Goal: Communication & Community: Answer question/provide support

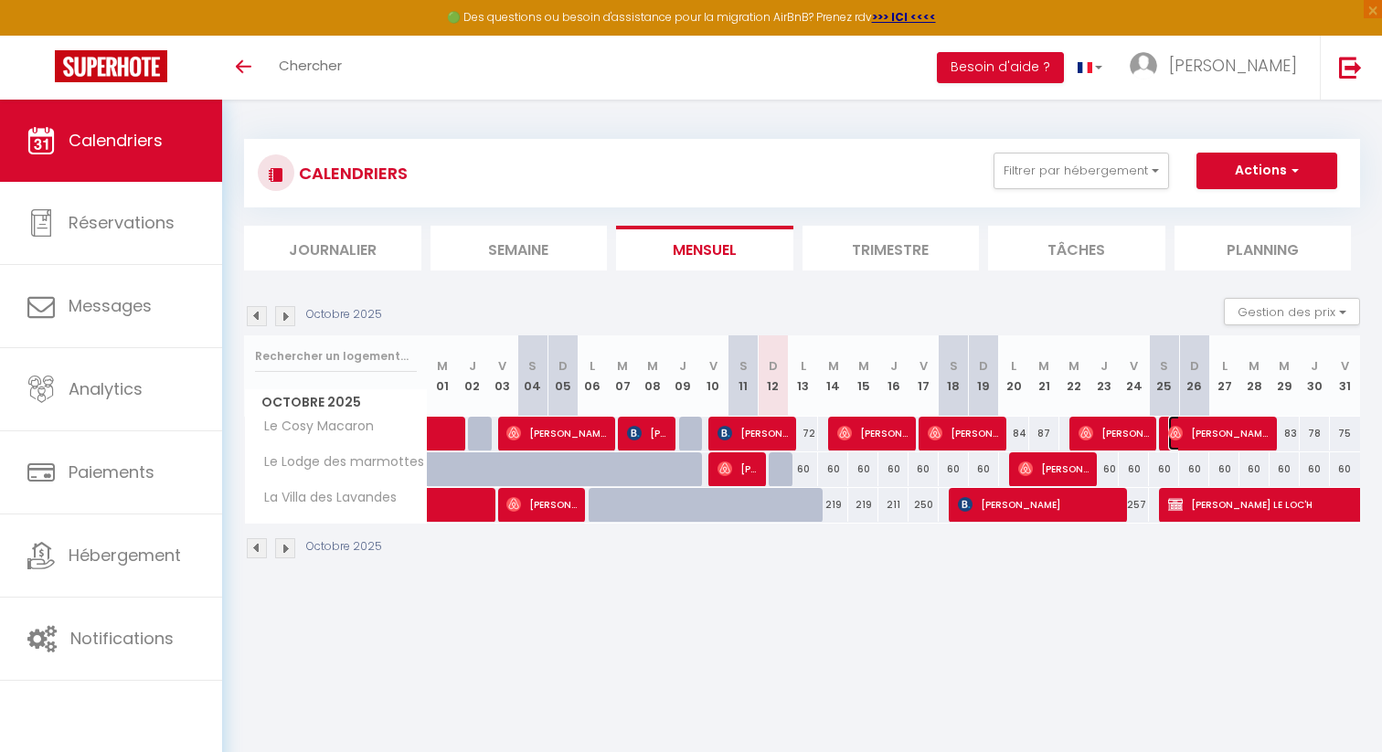
click at [1213, 432] on span "[PERSON_NAME]H" at bounding box center [1218, 433] width 101 height 35
select select "OK"
select select "1"
select select "0"
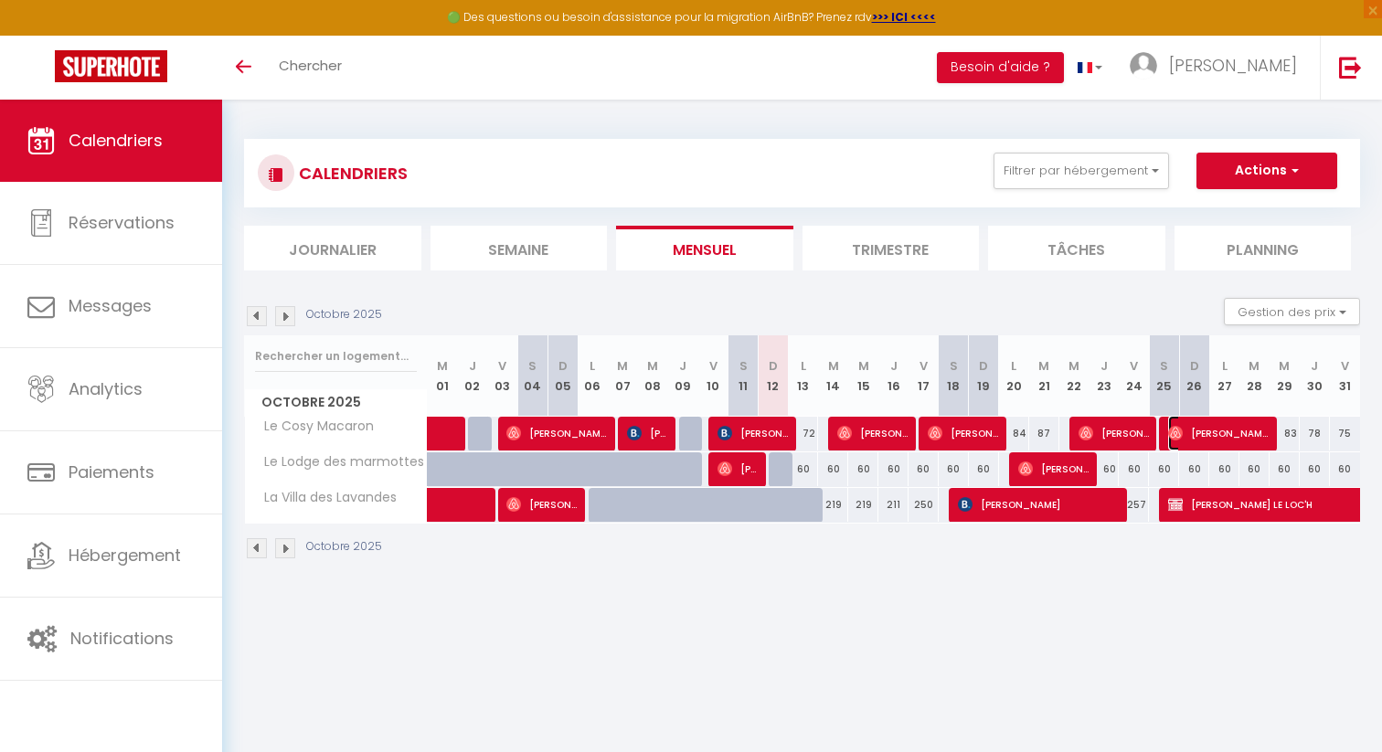
select select "1"
select select
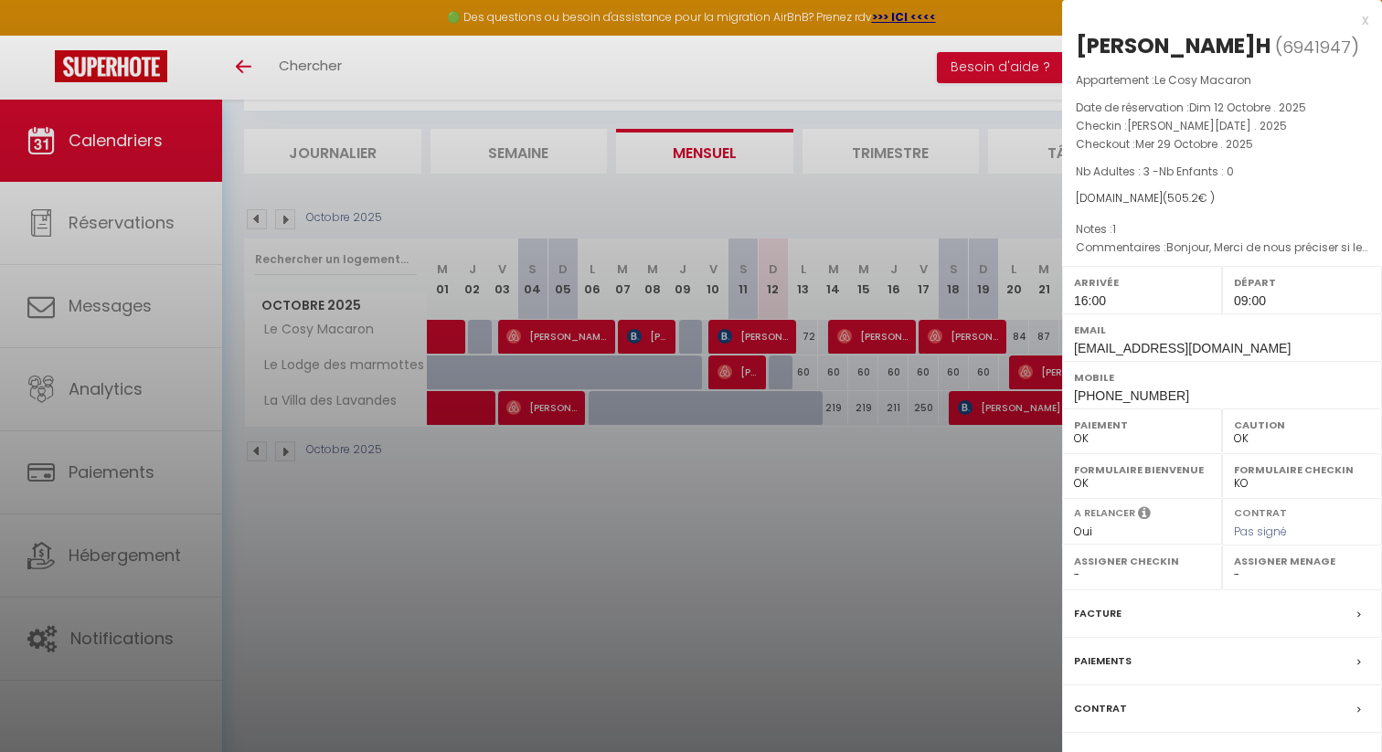
scroll to position [100, 0]
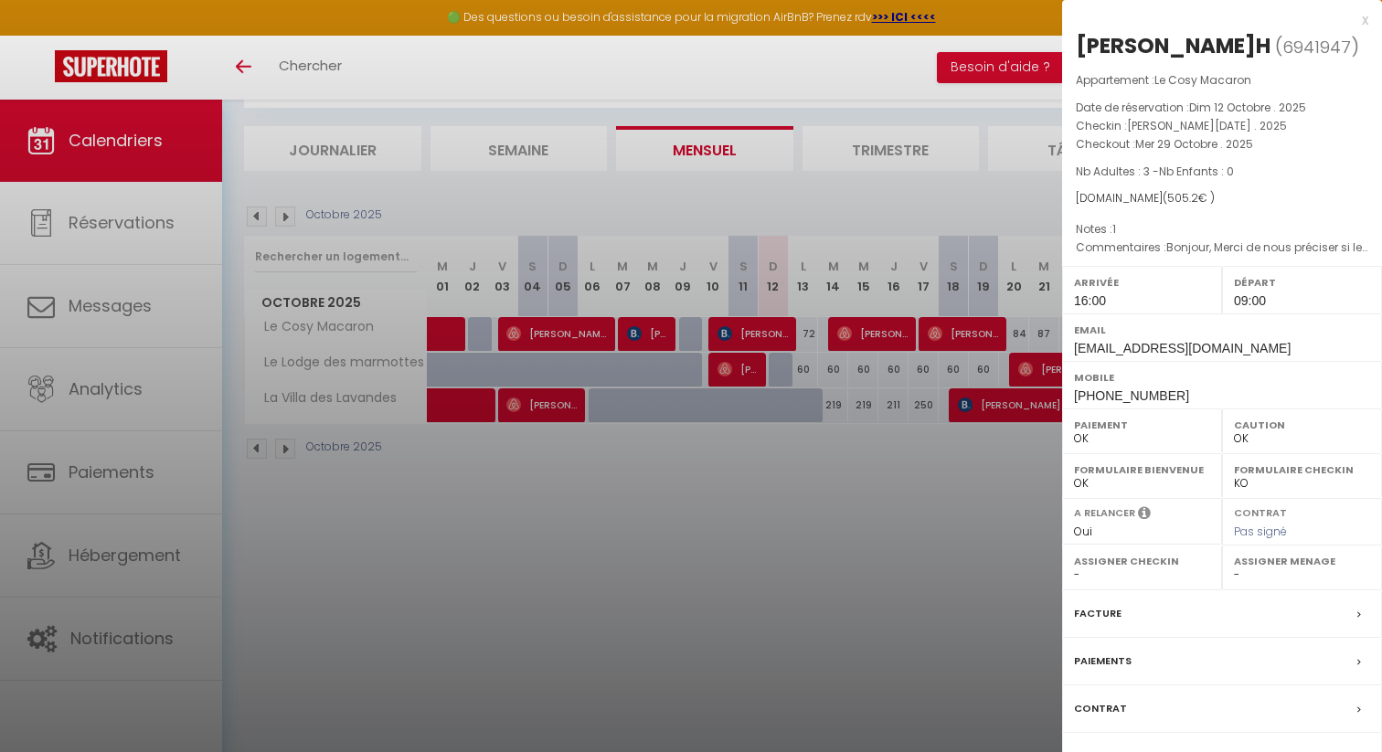
click at [1096, 719] on label "Contrat" at bounding box center [1100, 708] width 53 height 19
select select
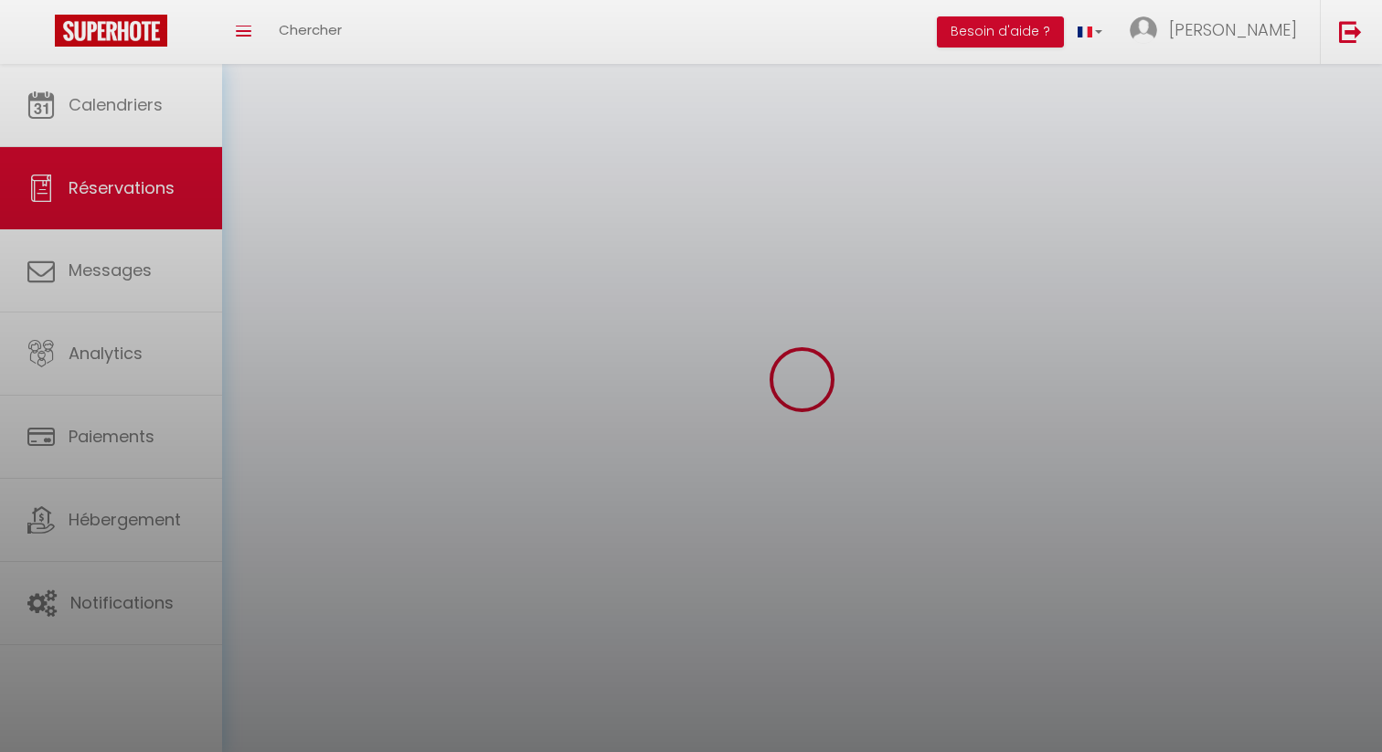
select select
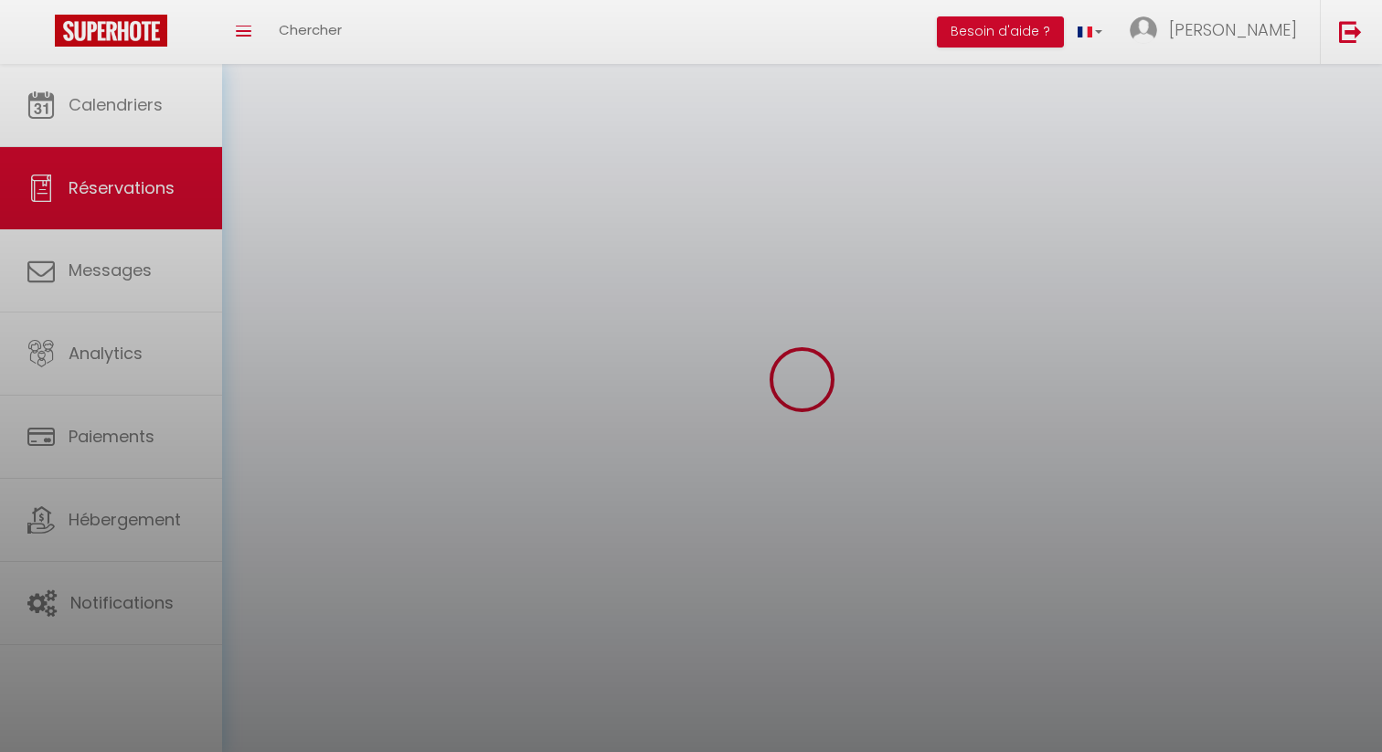
select select
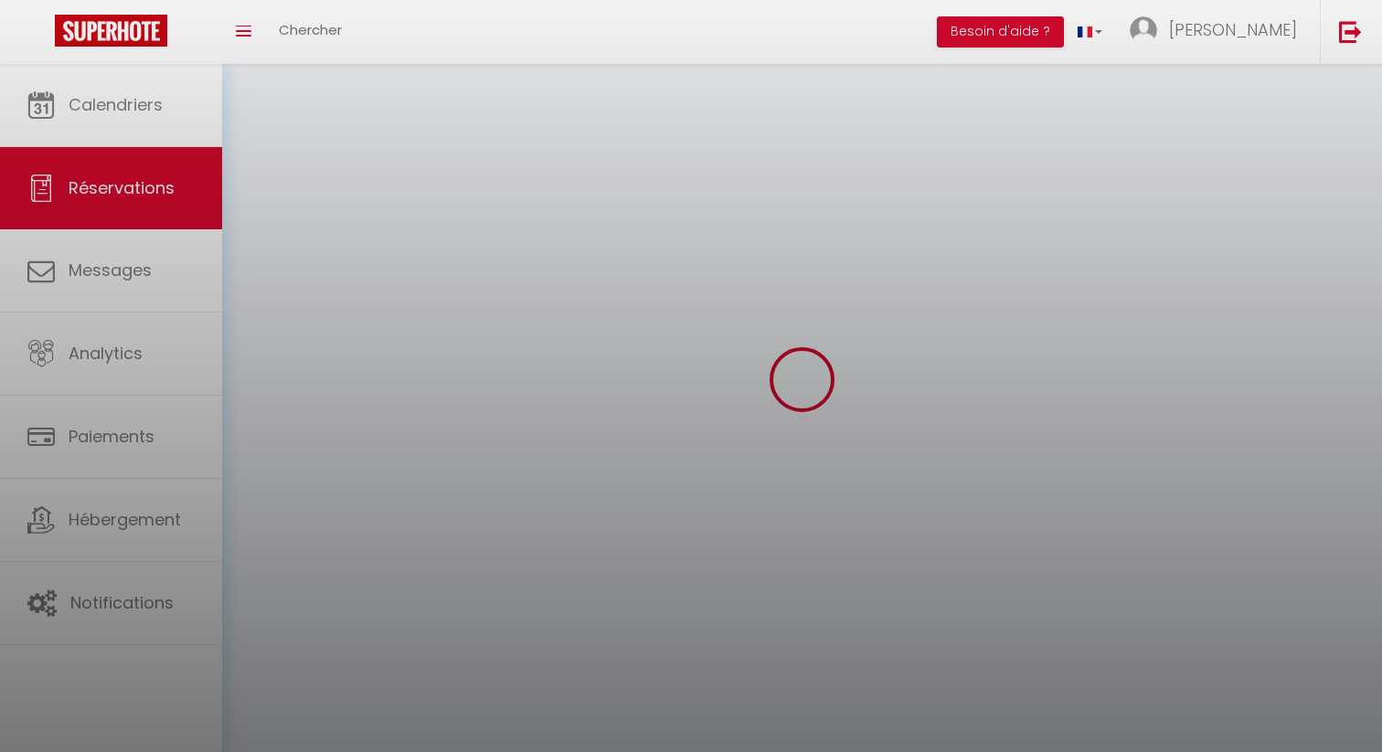
select select
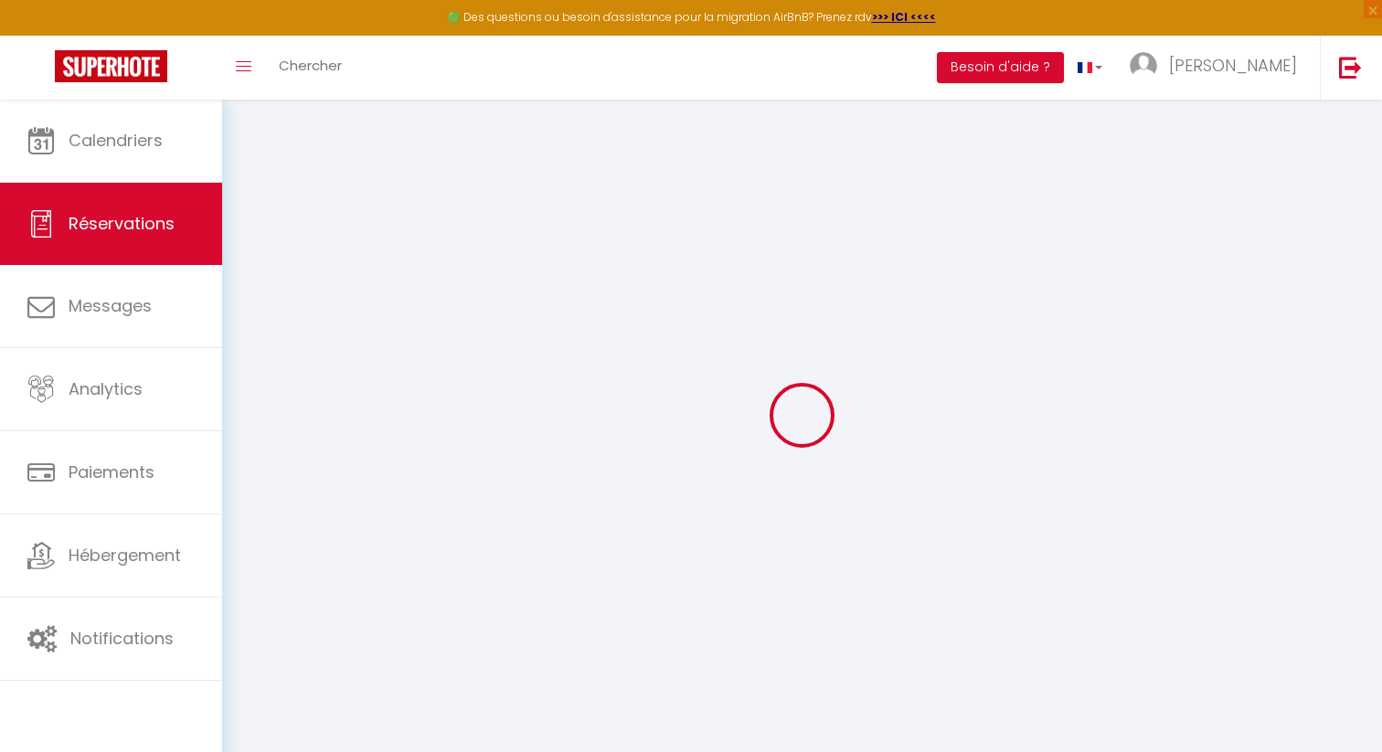
select select
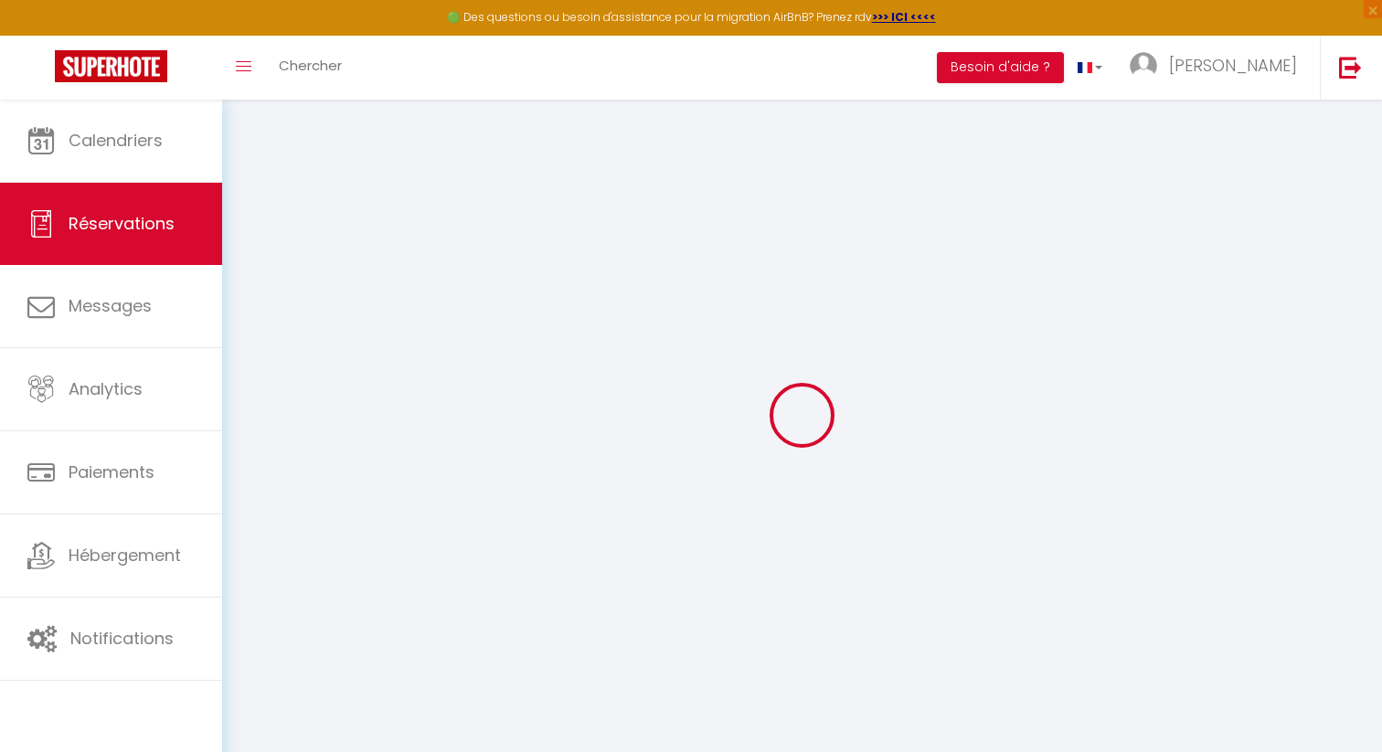
select select
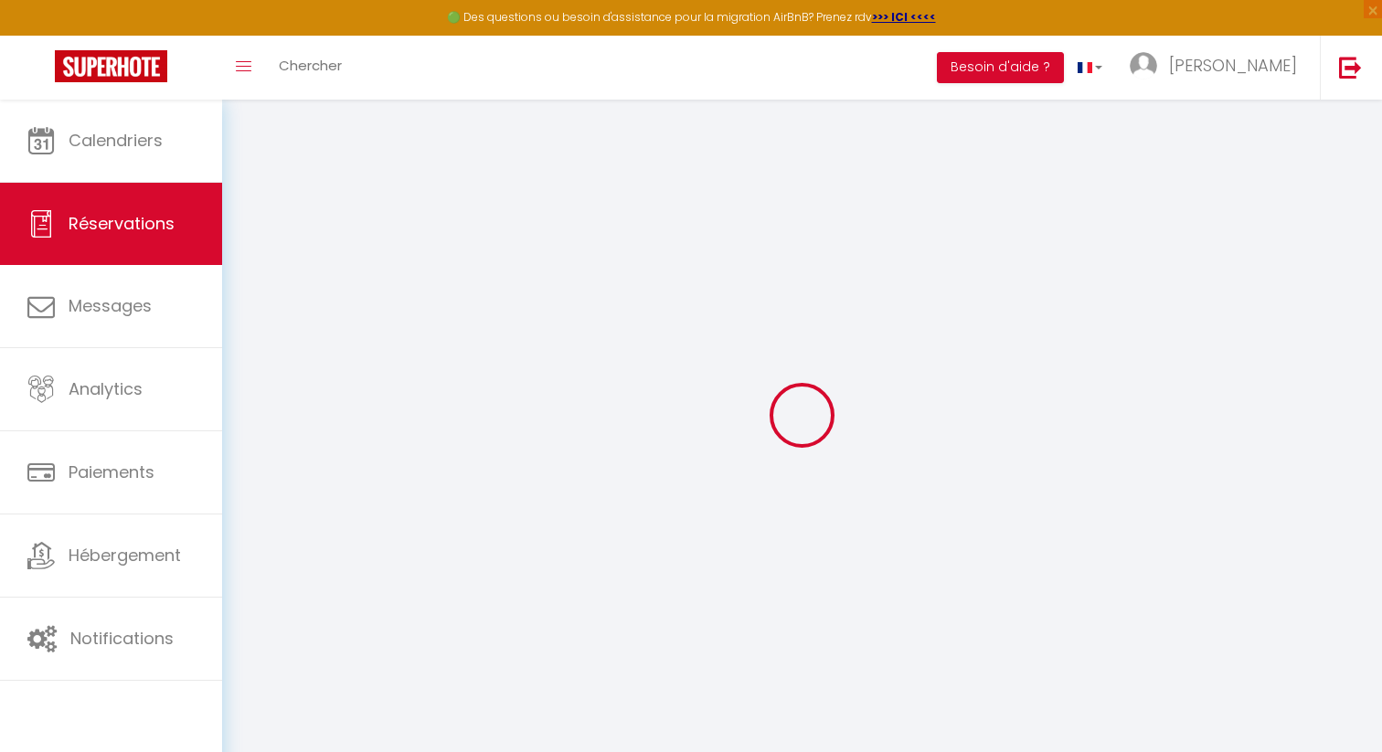
select select
type input "[PERSON_NAME]"
type input "Le Boulc'H"
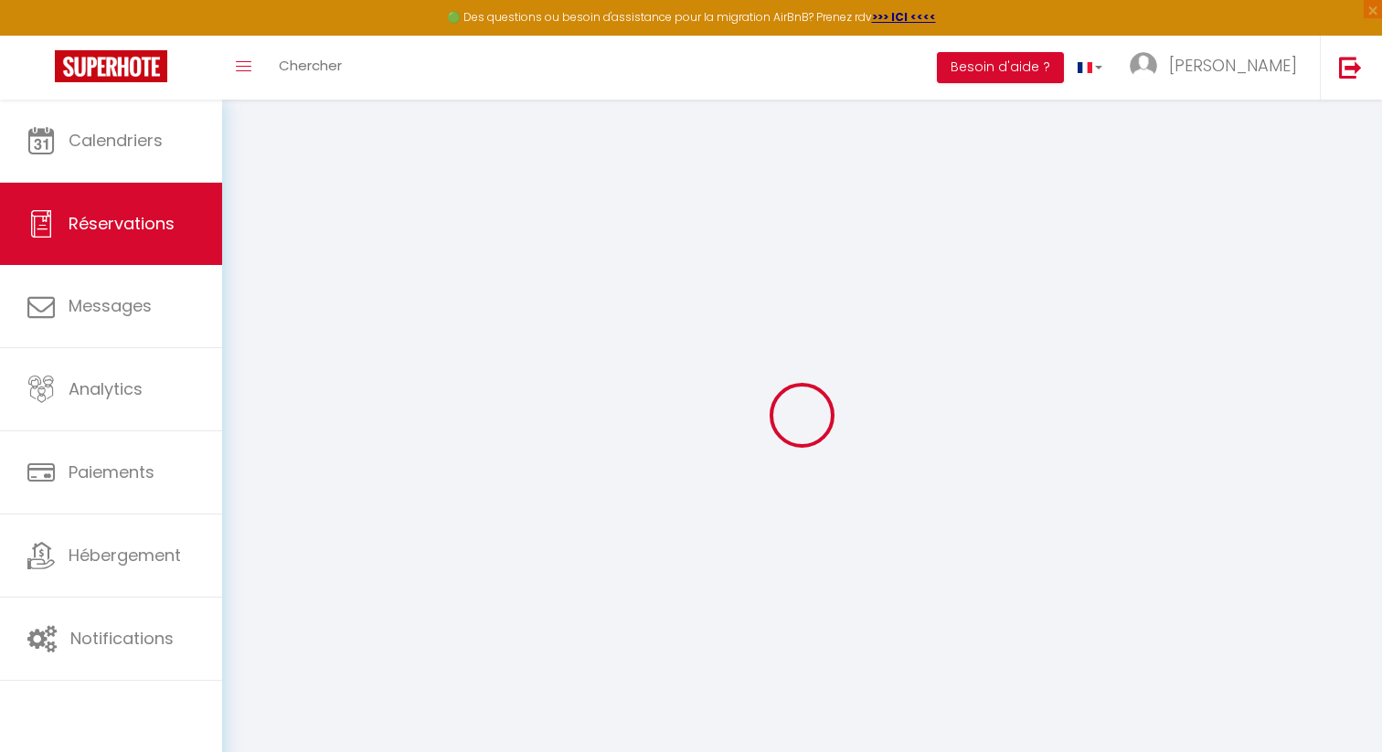
type input "[EMAIL_ADDRESS][DOMAIN_NAME]"
type input "[PHONE_NUMBER]"
select select
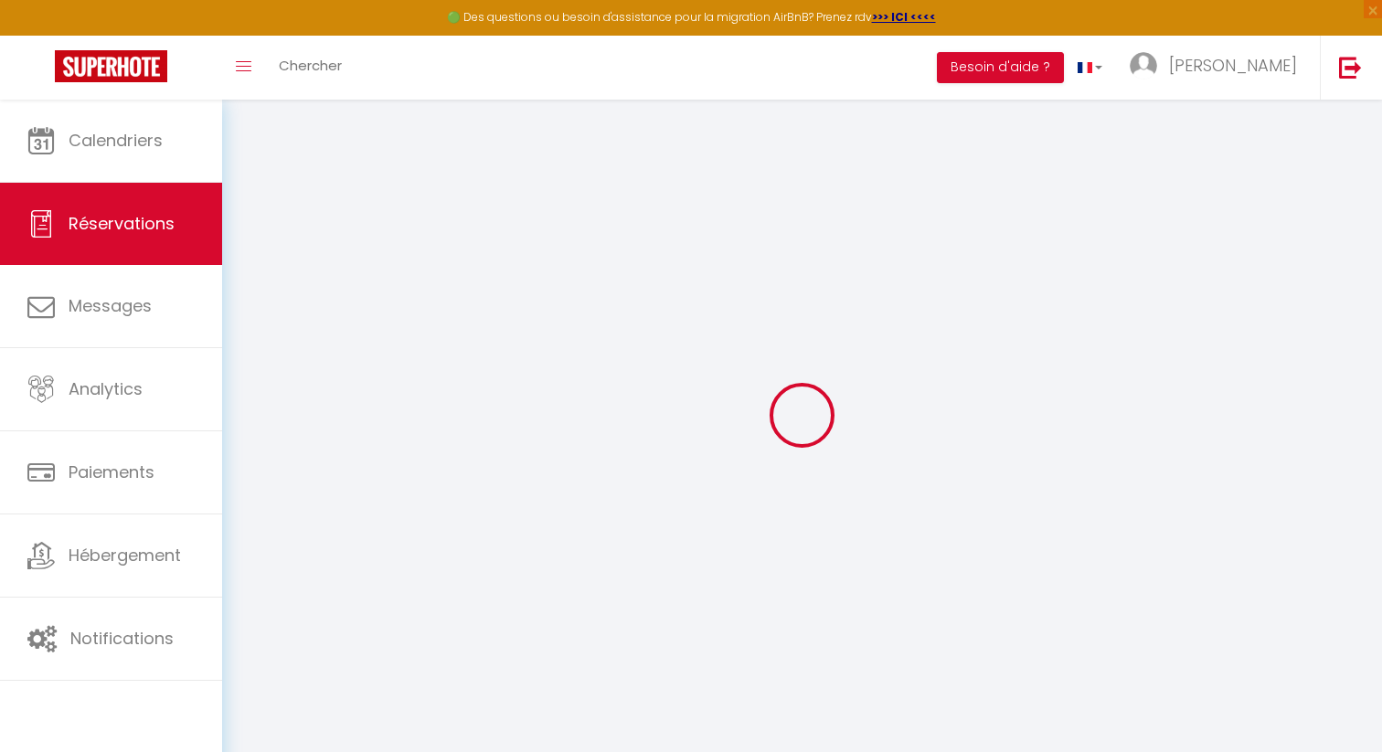
type input "85.32"
select select "32051"
select select "1"
select select
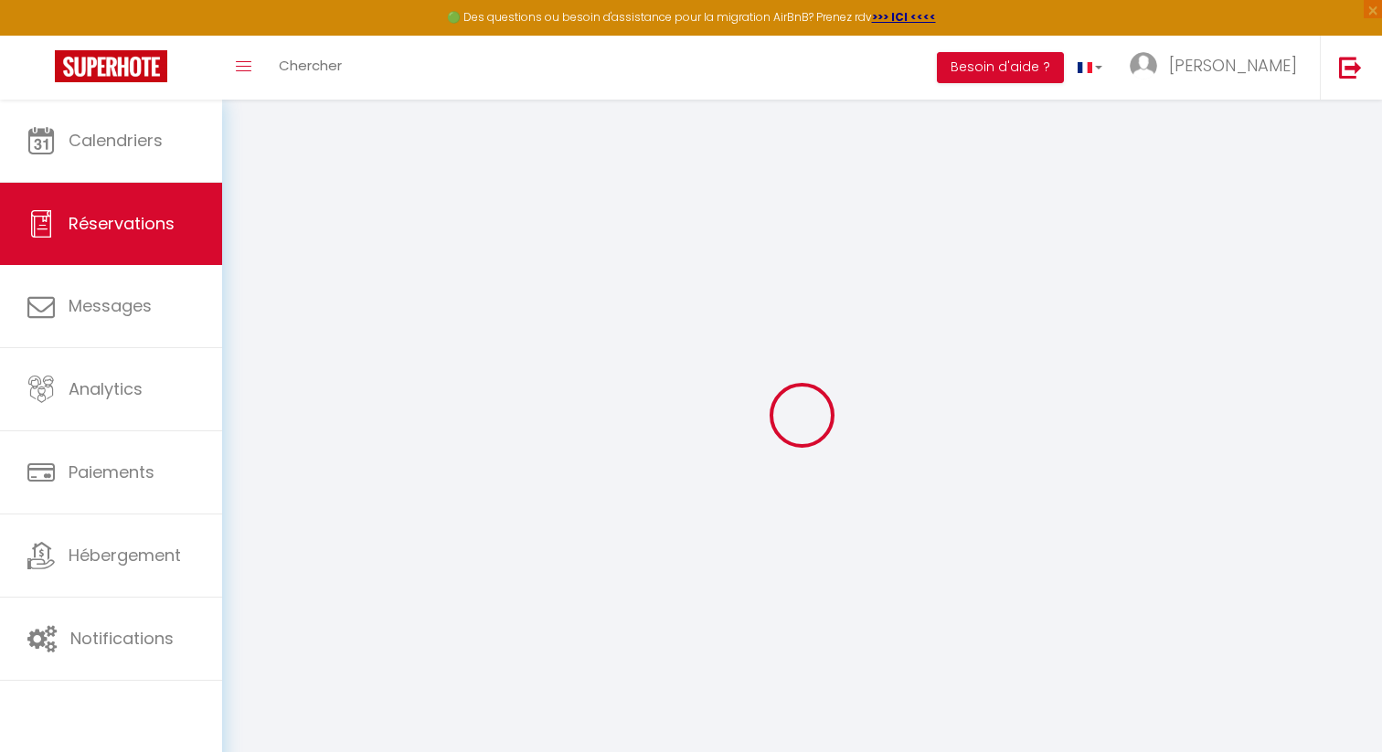
type input "3"
select select "12"
select select
select select "1"
type input "0"
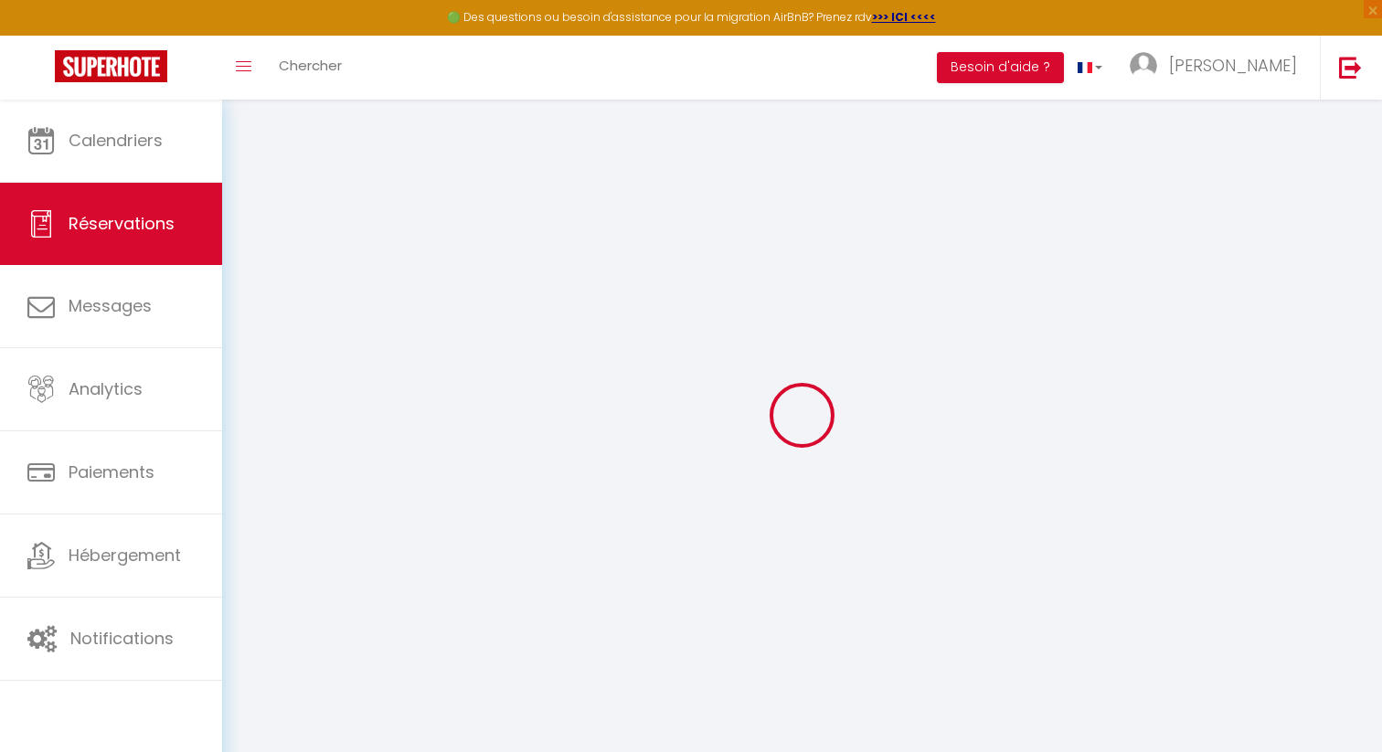
type input "0"
select select
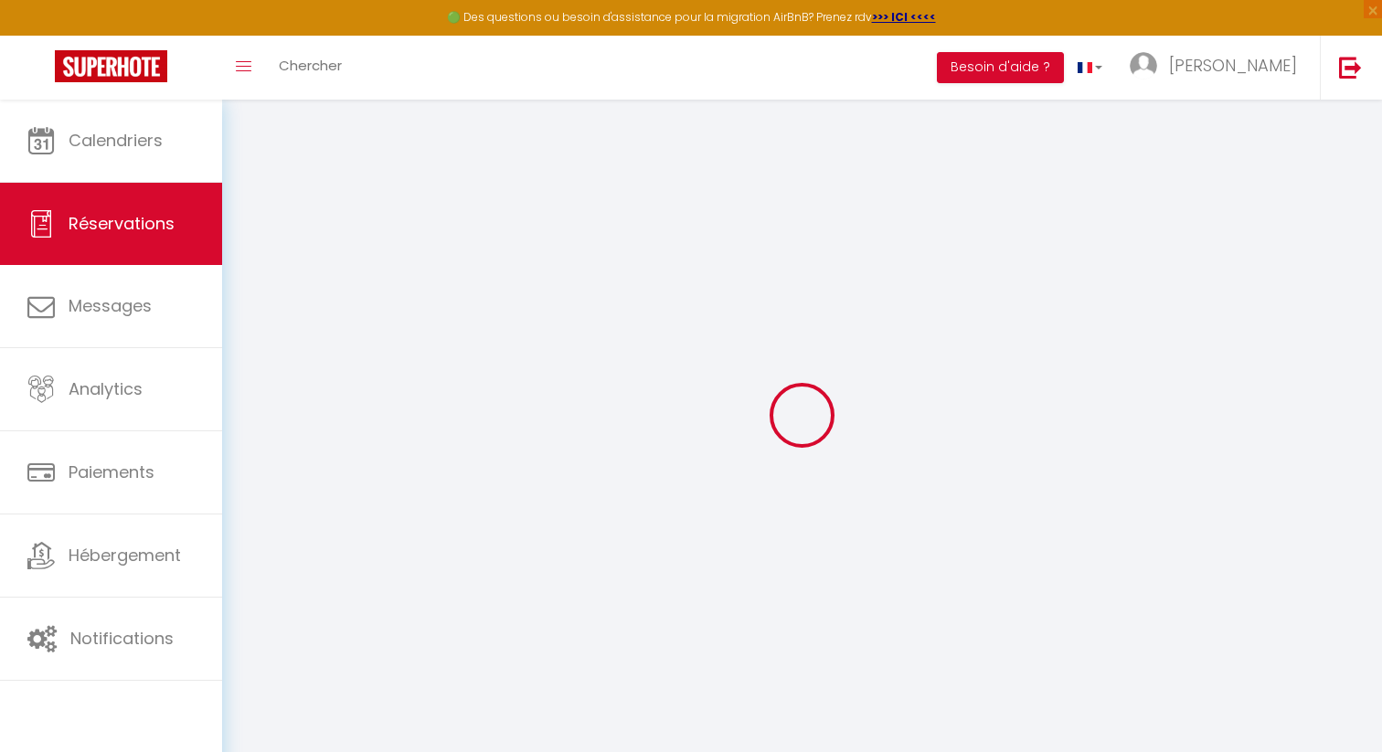
select select "15"
select select
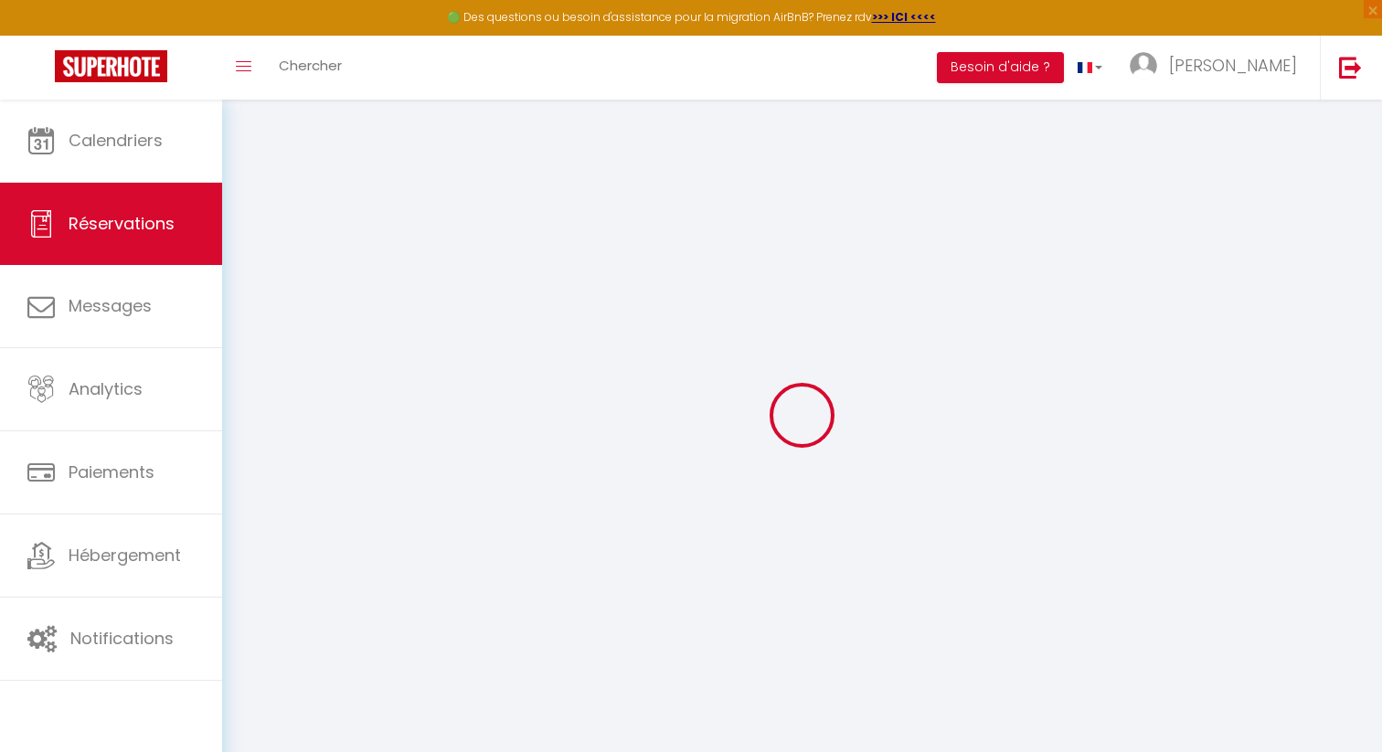
select select
checkbox input "false"
type equest1 "Bonjour, Merci de nous préciser si le logement est disponible plus tôt si par e…"
select select
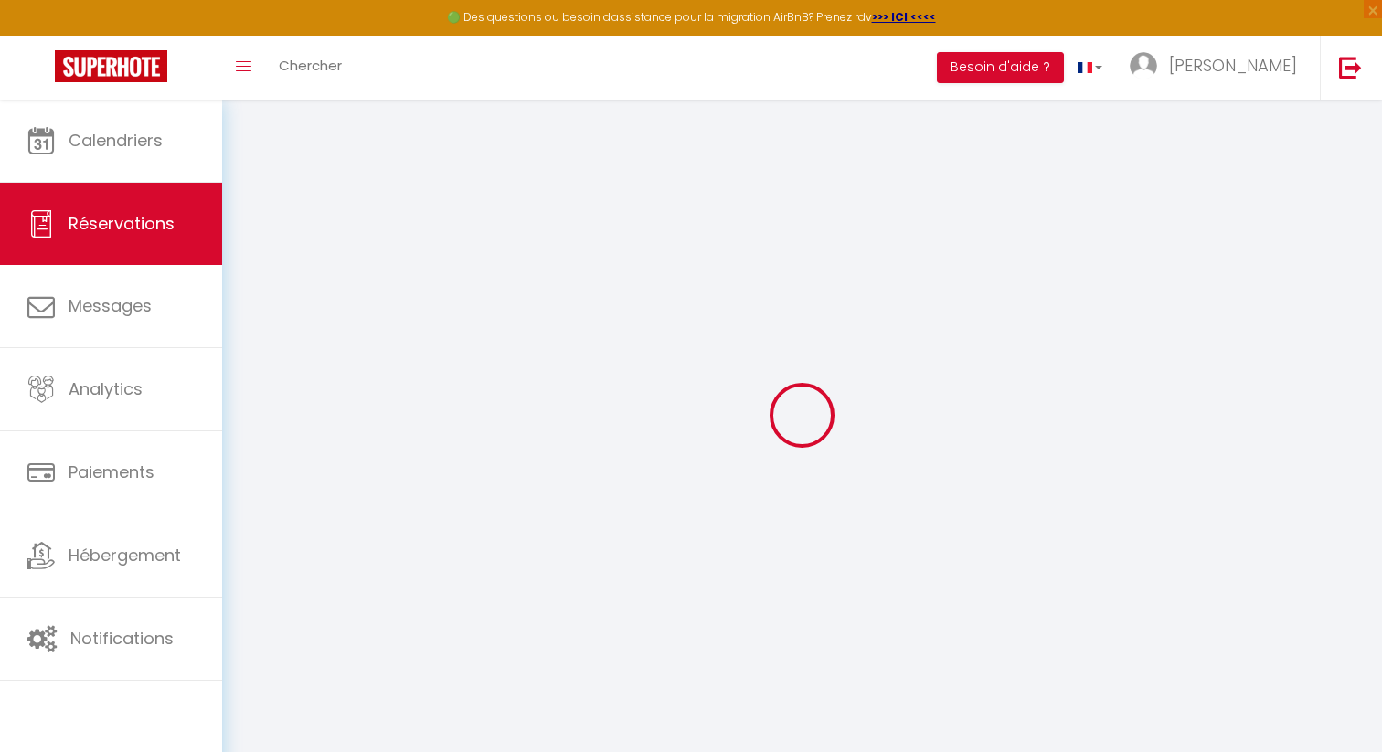
type input "45"
type input "31.2"
select select
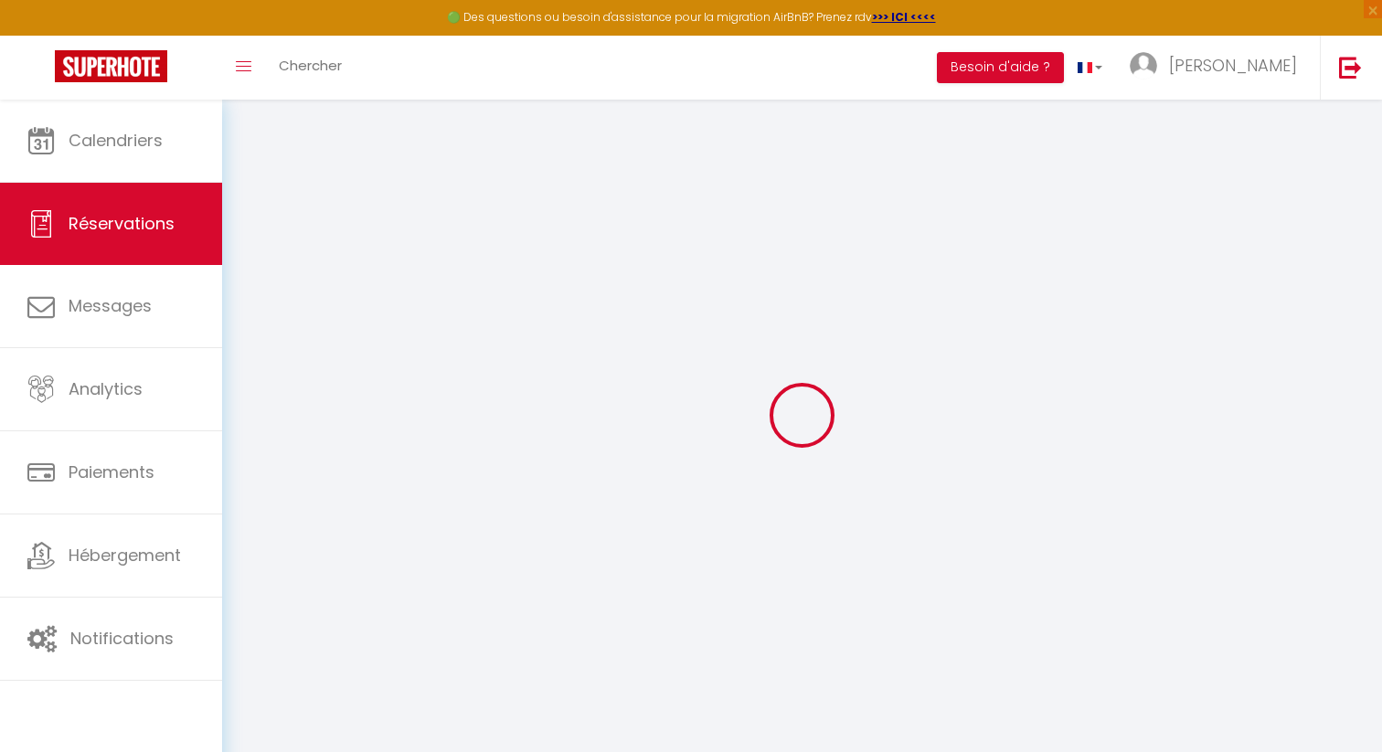
select select "16:00"
select select "09:00"
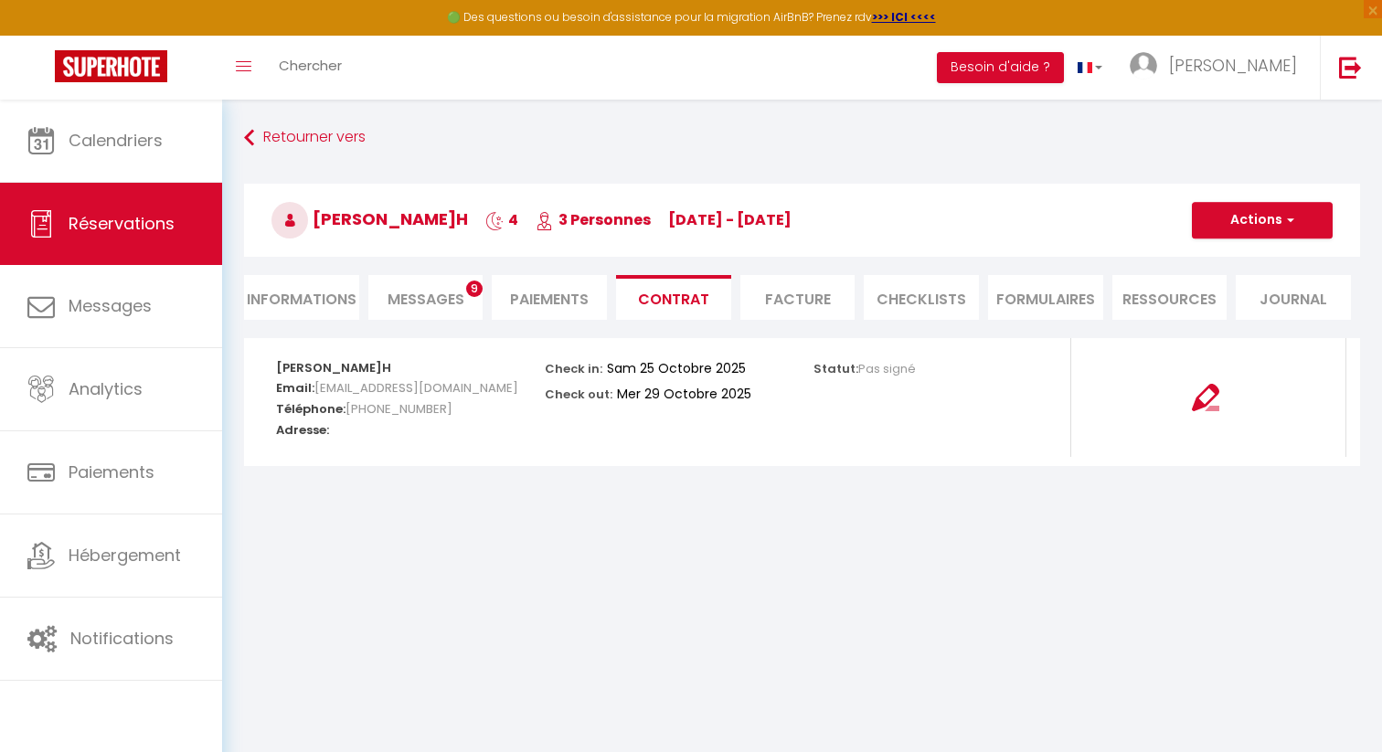
click at [336, 309] on li "Informations" at bounding box center [301, 297] width 115 height 45
select select
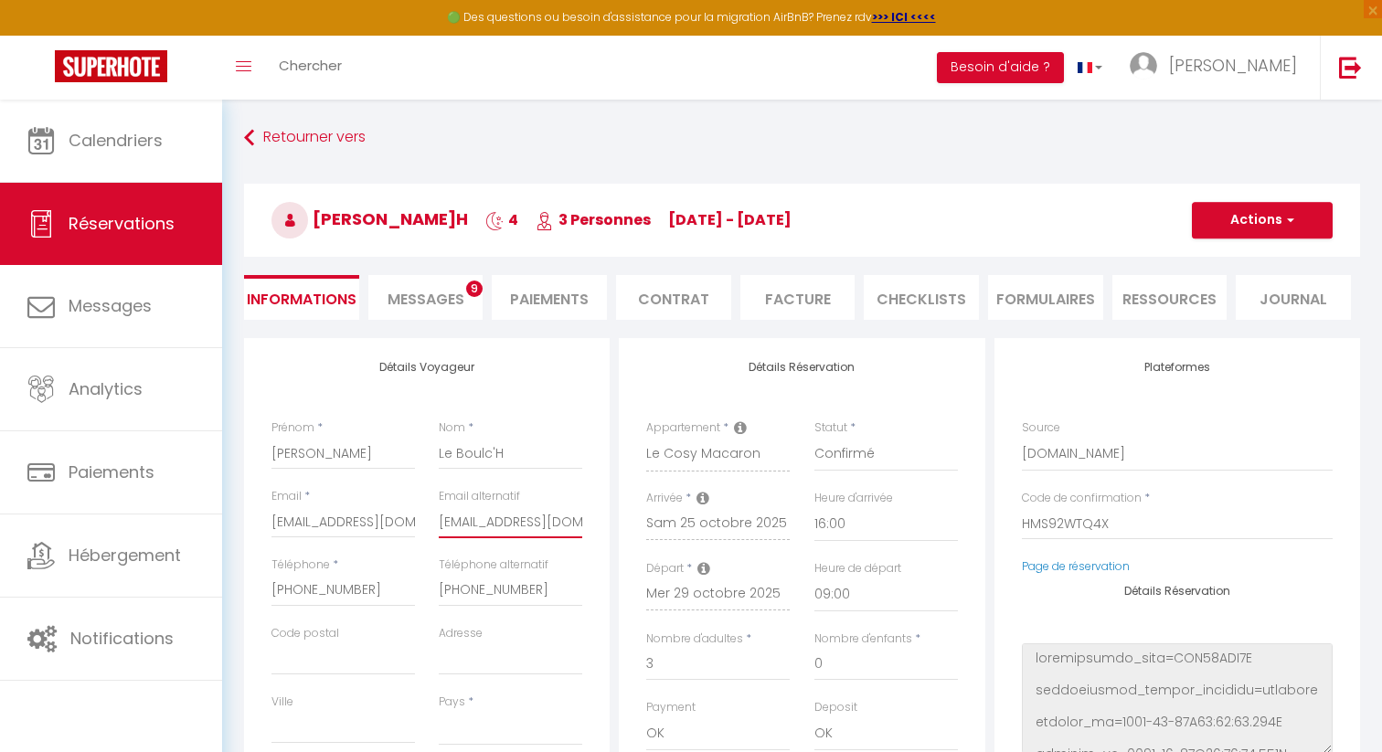
click at [443, 521] on input "[EMAIL_ADDRESS][DOMAIN_NAME]" at bounding box center [511, 522] width 144 height 33
click at [440, 298] on span "Messages" at bounding box center [426, 299] width 77 height 21
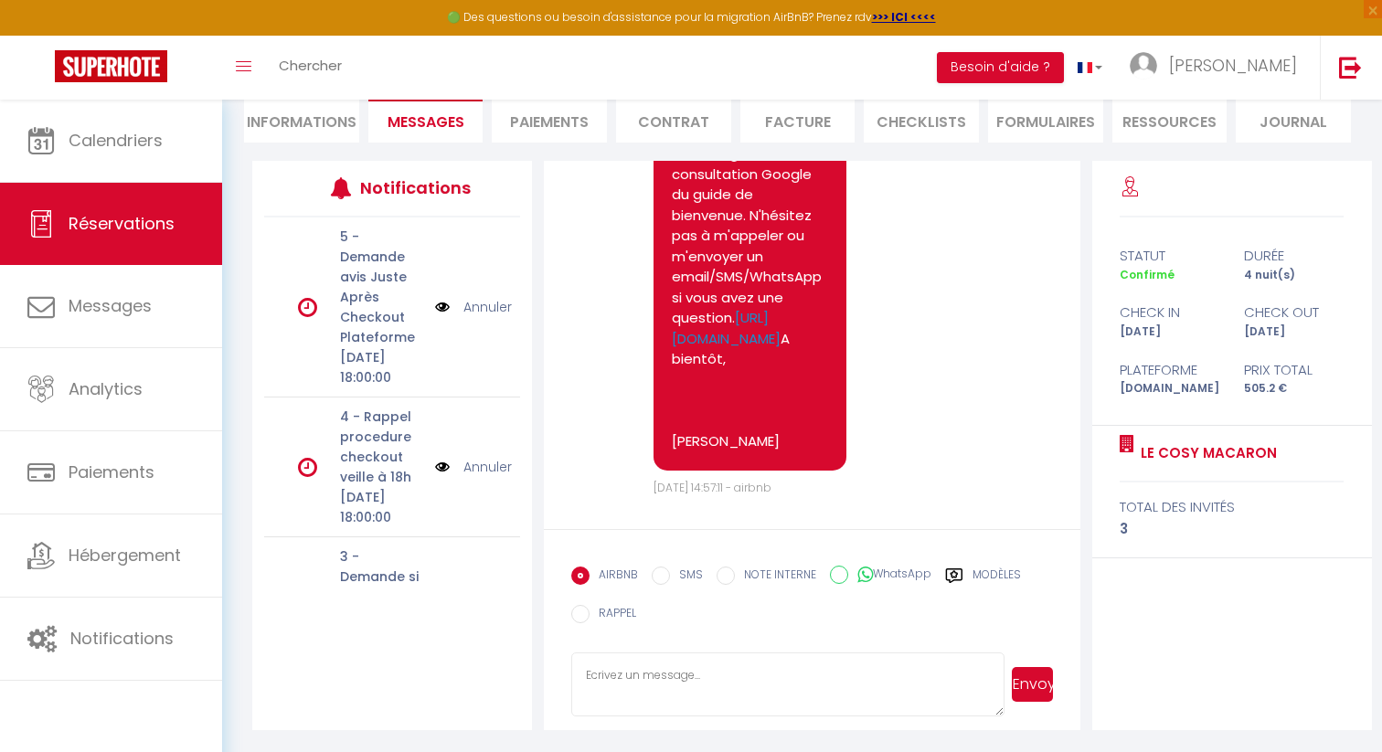
scroll to position [4506, 0]
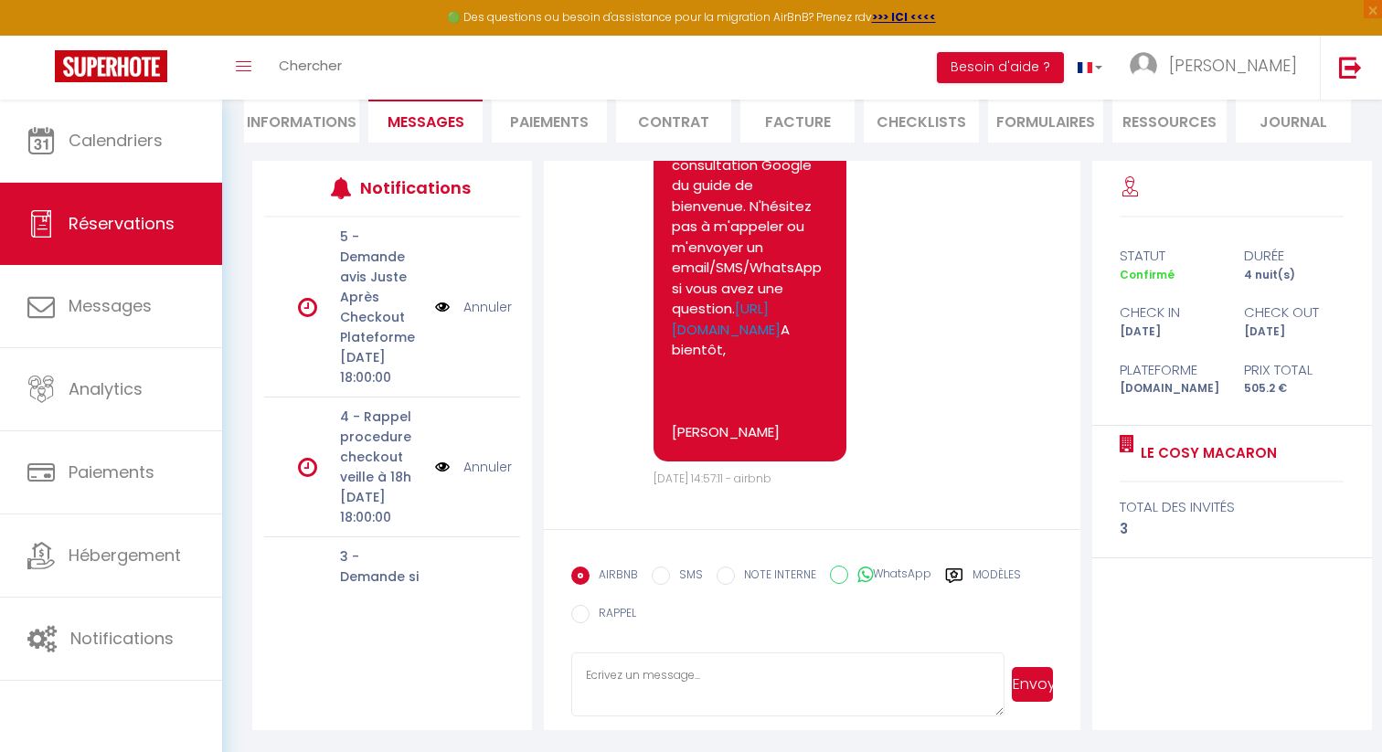
click at [646, 682] on textarea at bounding box center [787, 685] width 433 height 64
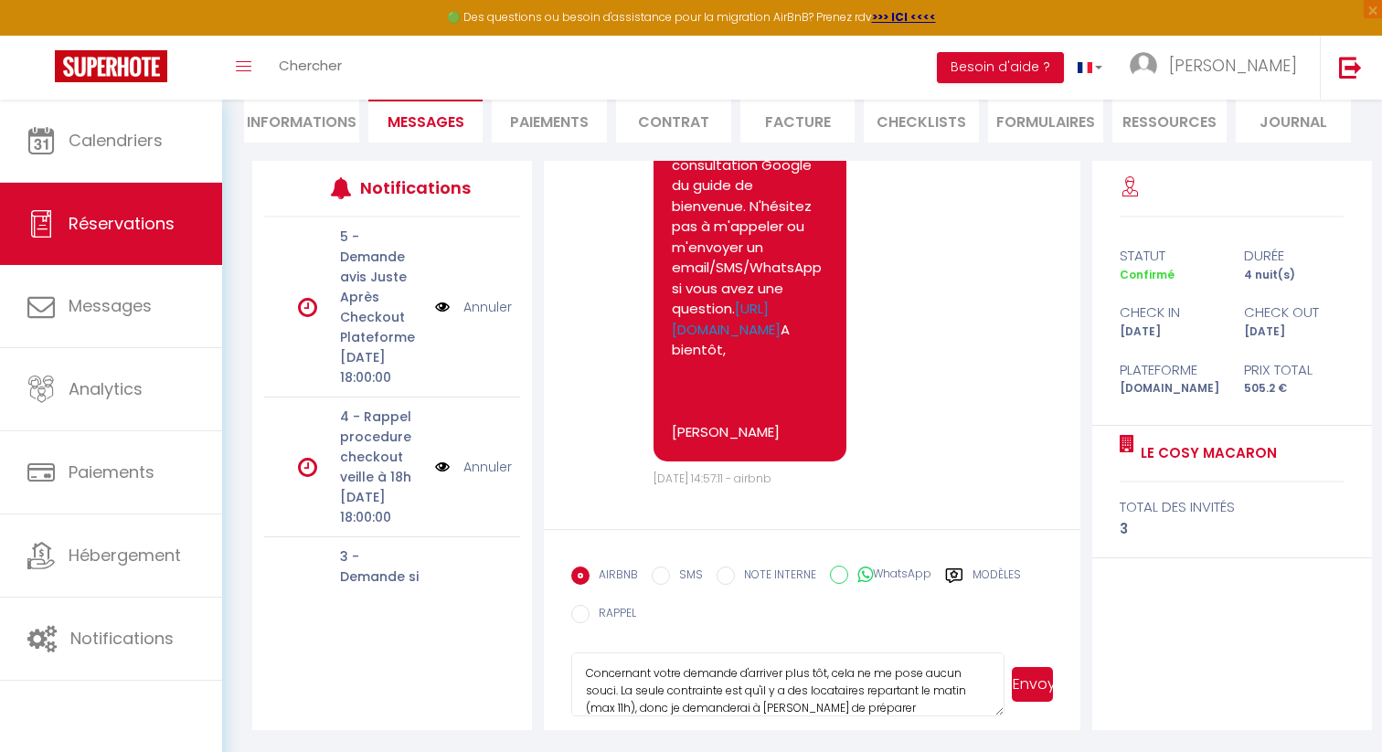
scroll to position [19, 0]
click at [788, 694] on textarea "Concernant votre demande d'arriver plus tôt, cela ne me pose aucun souci. La se…" at bounding box center [787, 685] width 433 height 64
click at [762, 704] on textarea "Concernant votre demande d'arriver plus tôt, cela ne me pose aucun souci. La se…" at bounding box center [787, 685] width 433 height 64
type textarea "Concernant votre demande d'arriver plus tôt, cela ne me pose aucun souci. La se…"
click at [1033, 680] on button "Envoyer" at bounding box center [1032, 684] width 41 height 35
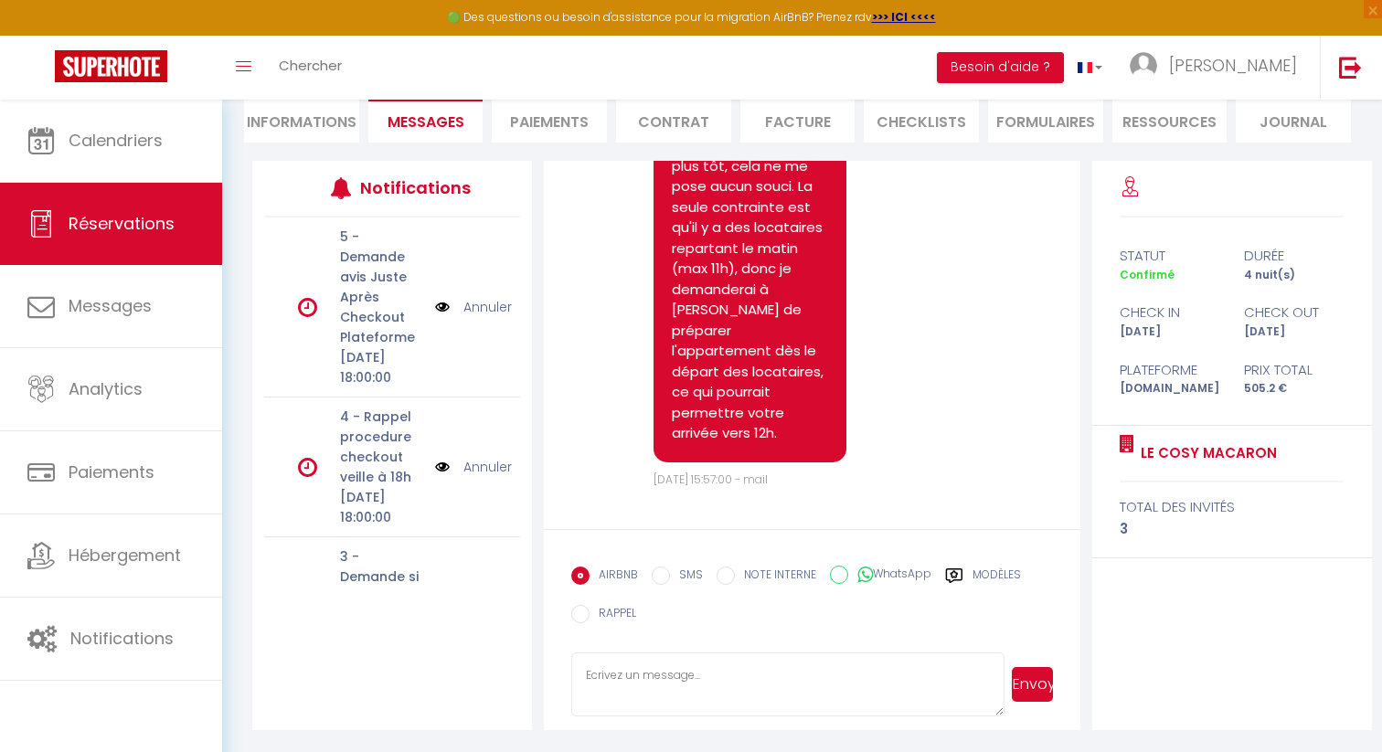
scroll to position [4883, 0]
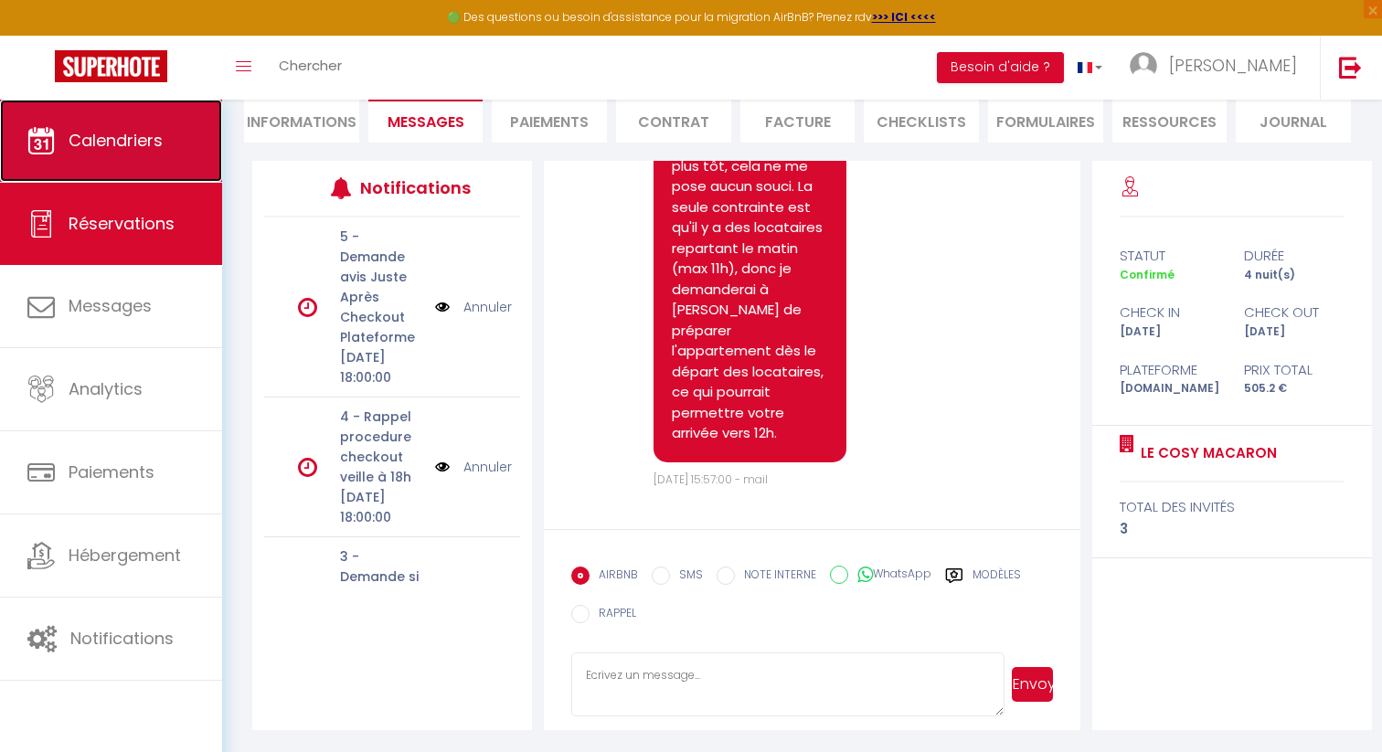
click at [143, 148] on span "Calendriers" at bounding box center [116, 140] width 94 height 23
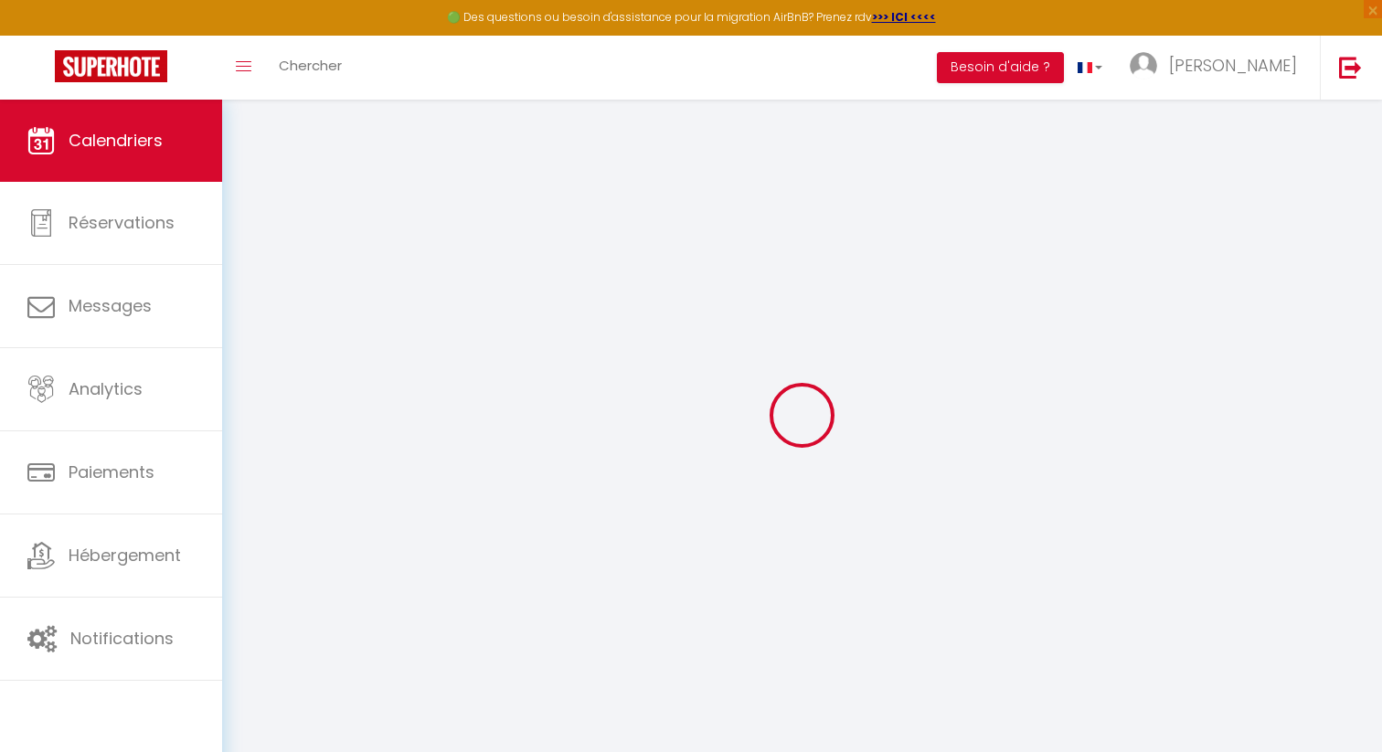
select select
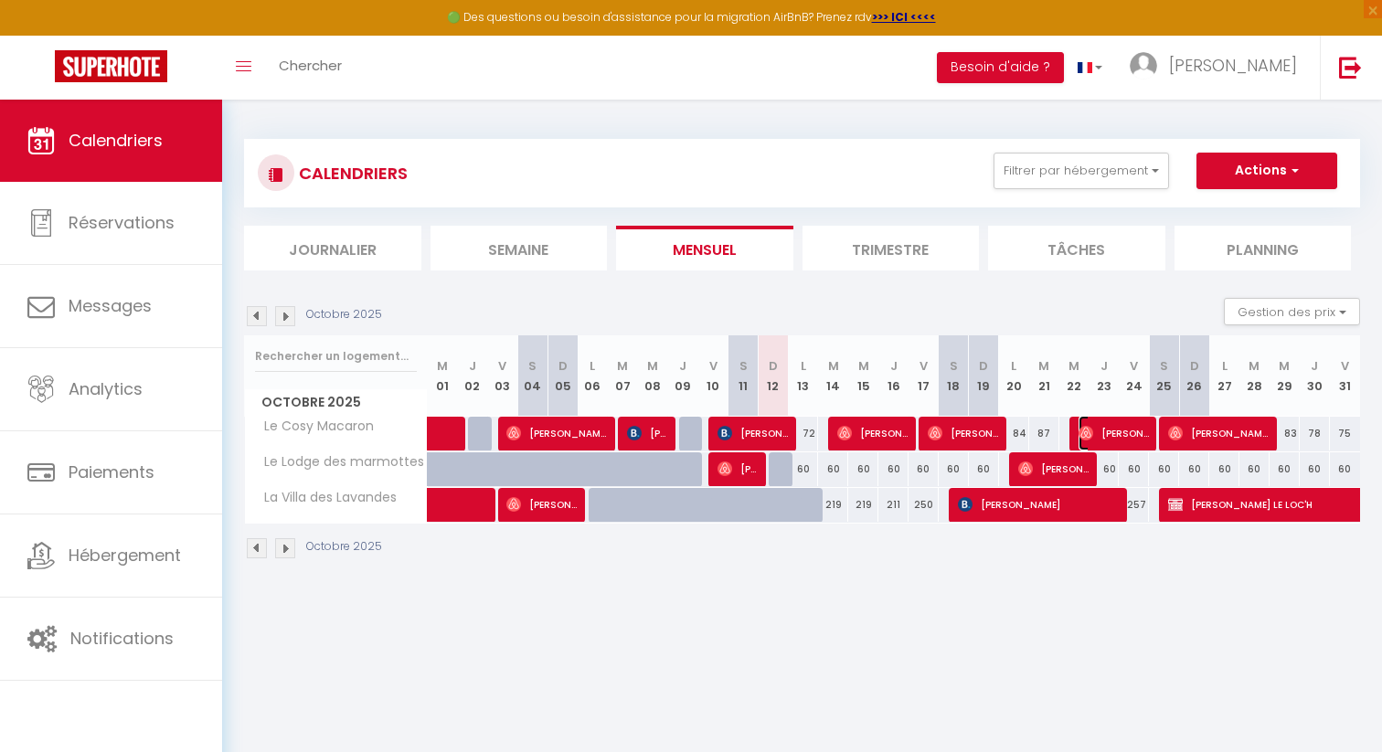
click at [1126, 429] on span "[PERSON_NAME]" at bounding box center [1114, 433] width 70 height 35
select select "OK"
select select "0"
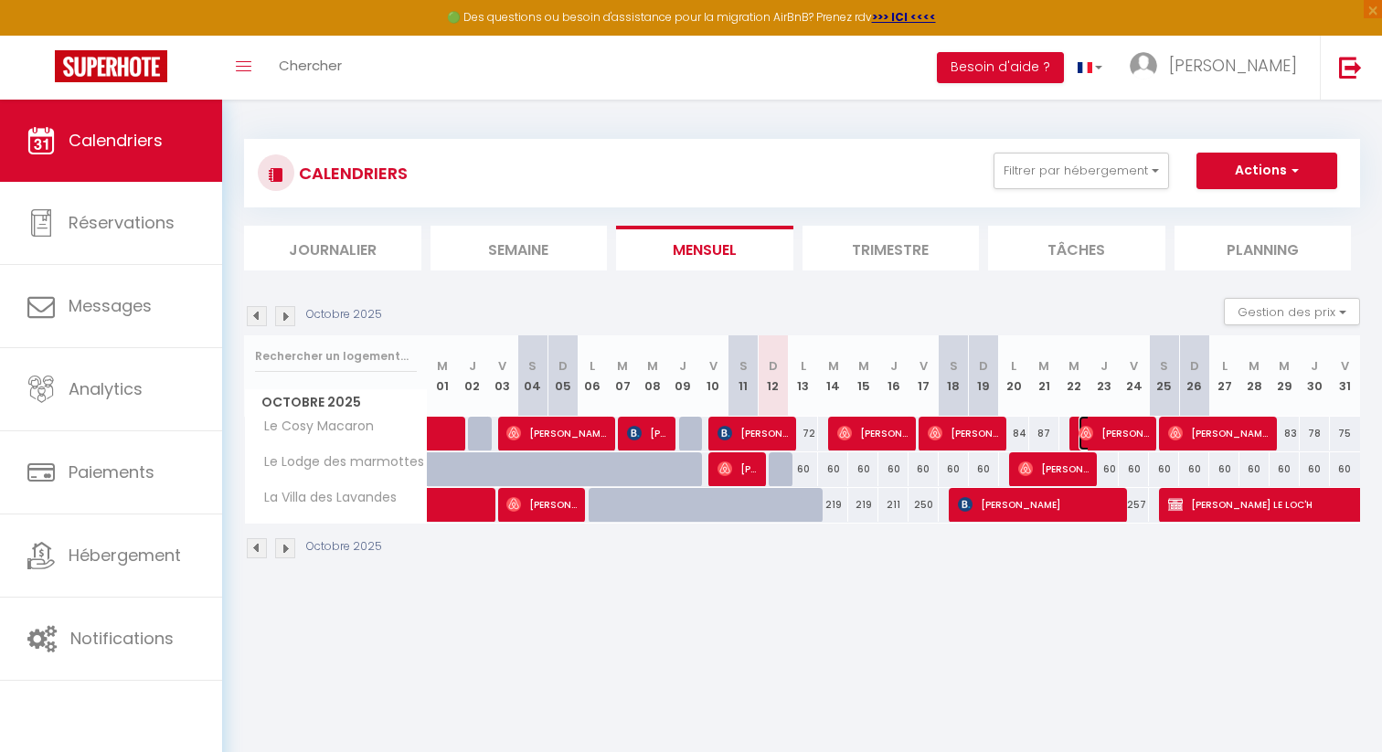
select select "1"
select select
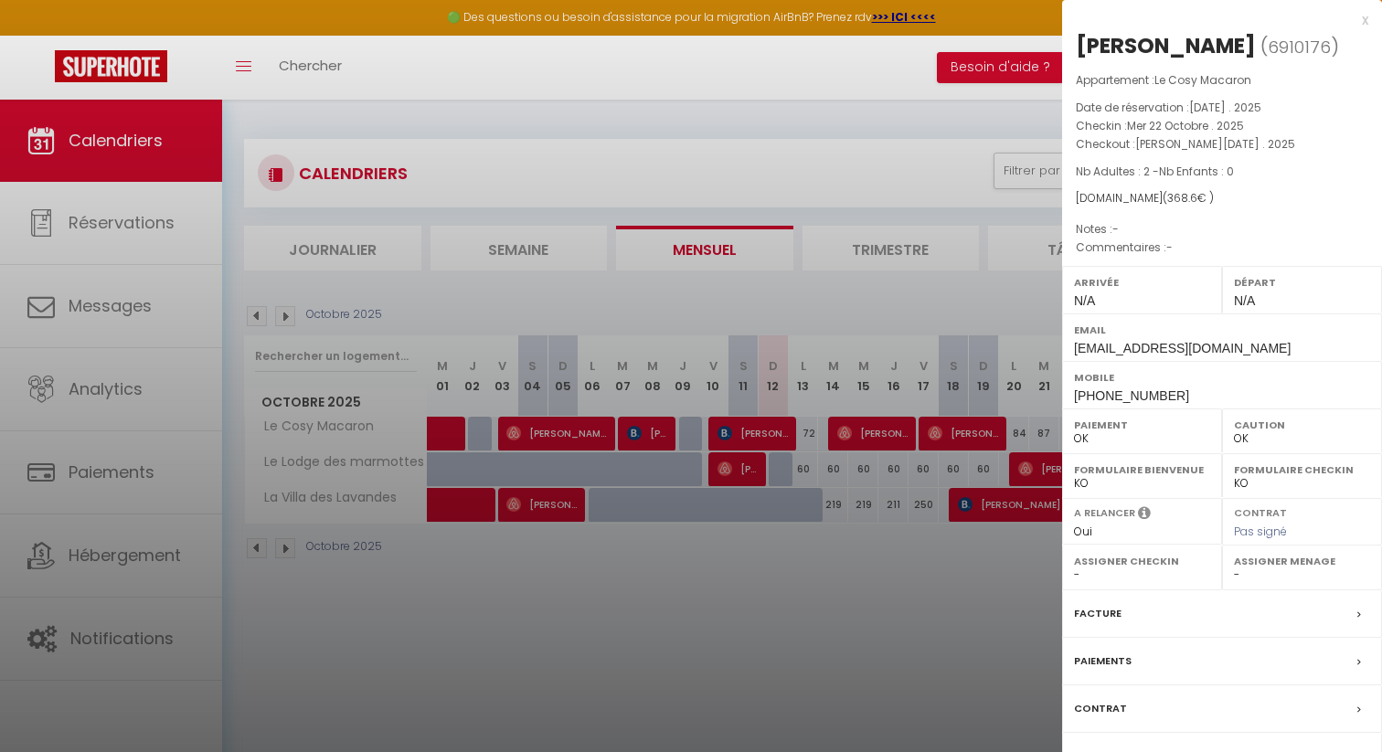
scroll to position [100, 0]
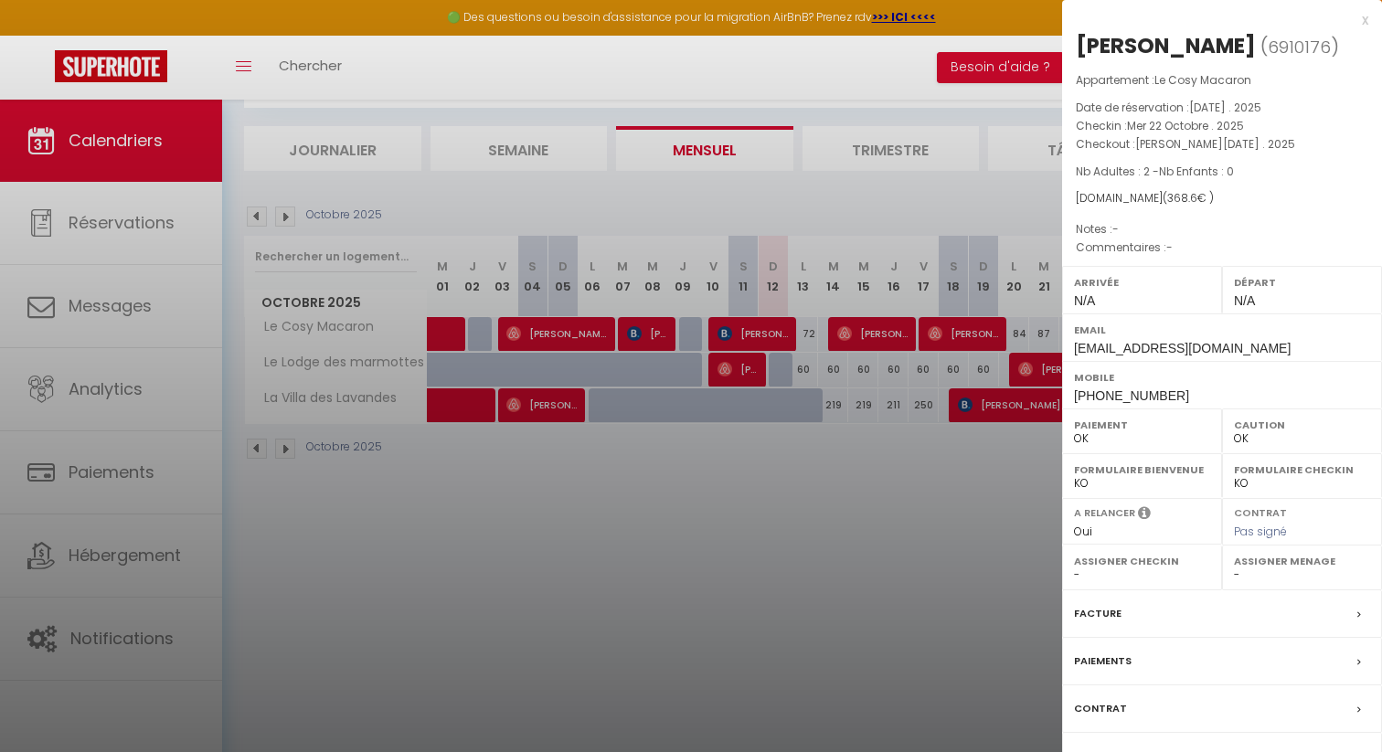
click at [1117, 741] on div "Messages" at bounding box center [1222, 757] width 320 height 48
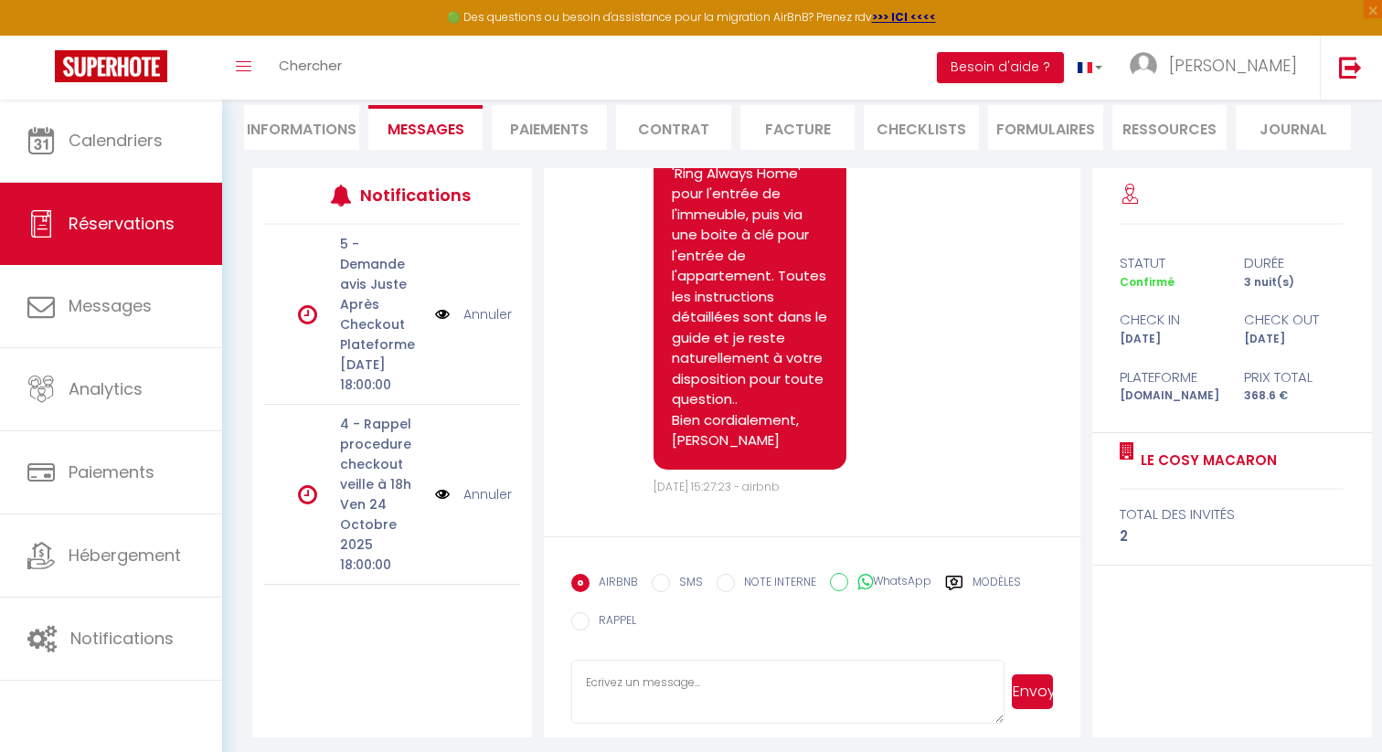
scroll to position [168, 0]
click at [988, 596] on label "Modèles" at bounding box center [997, 587] width 48 height 23
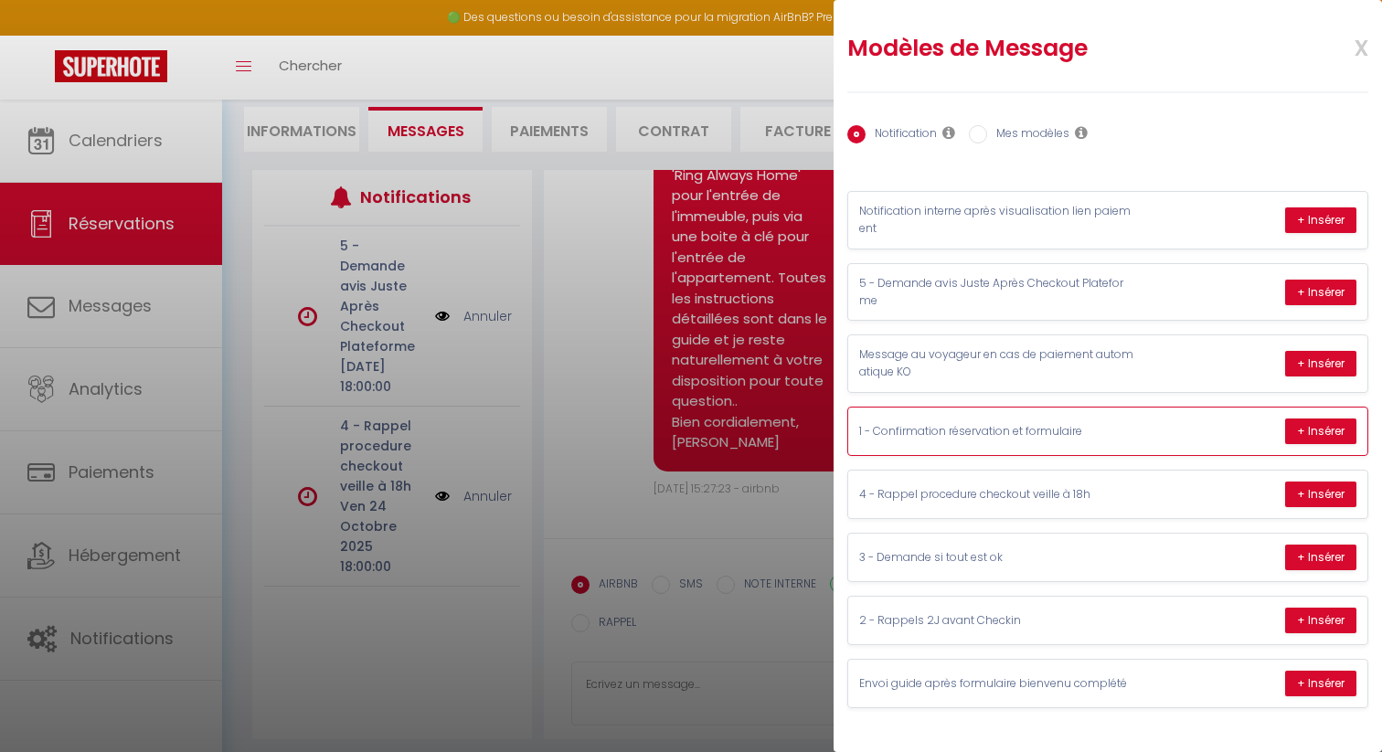
scroll to position [177, 0]
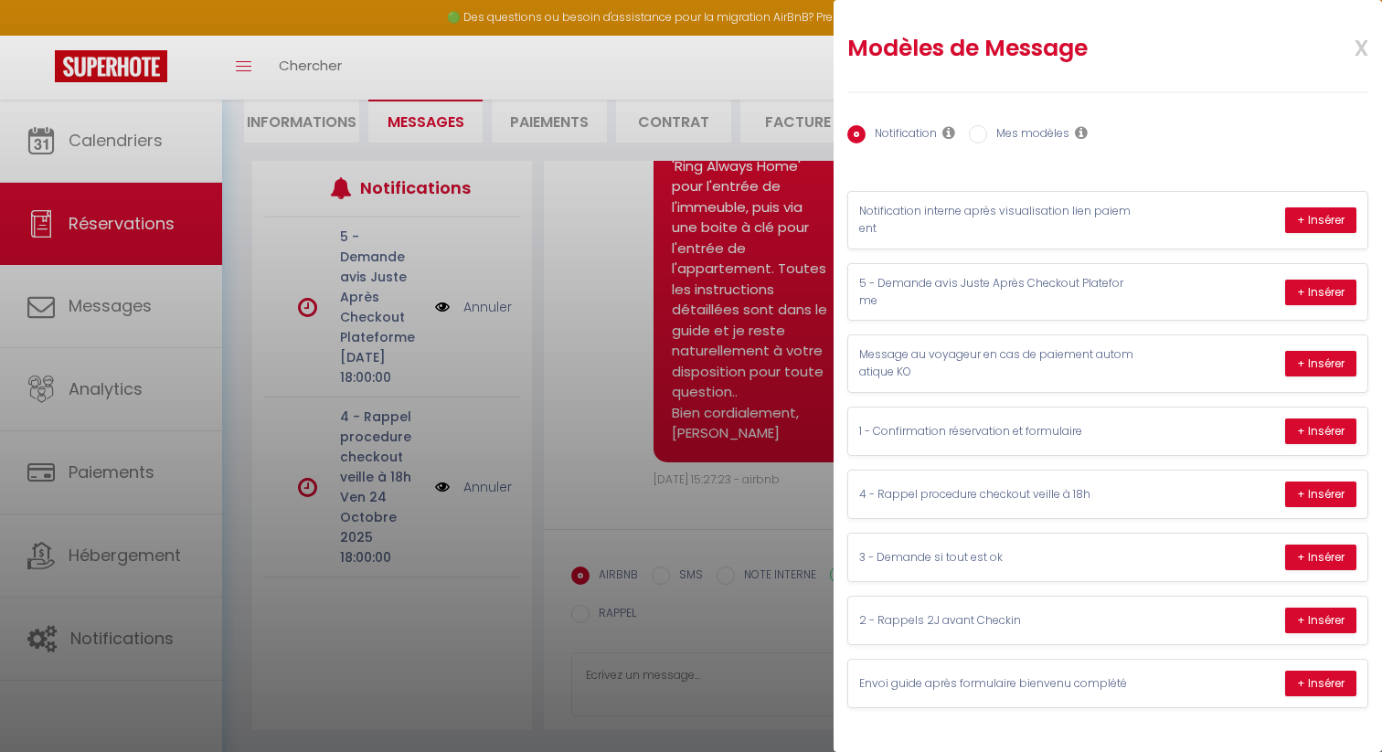
click at [1008, 122] on div "Notification Mes modèles" at bounding box center [1108, 135] width 521 height 38
click at [1008, 133] on label "Mes modèles" at bounding box center [1028, 135] width 82 height 20
click at [987, 133] on input "Mes modèles" at bounding box center [978, 134] width 18 height 18
radio input "true"
radio input "false"
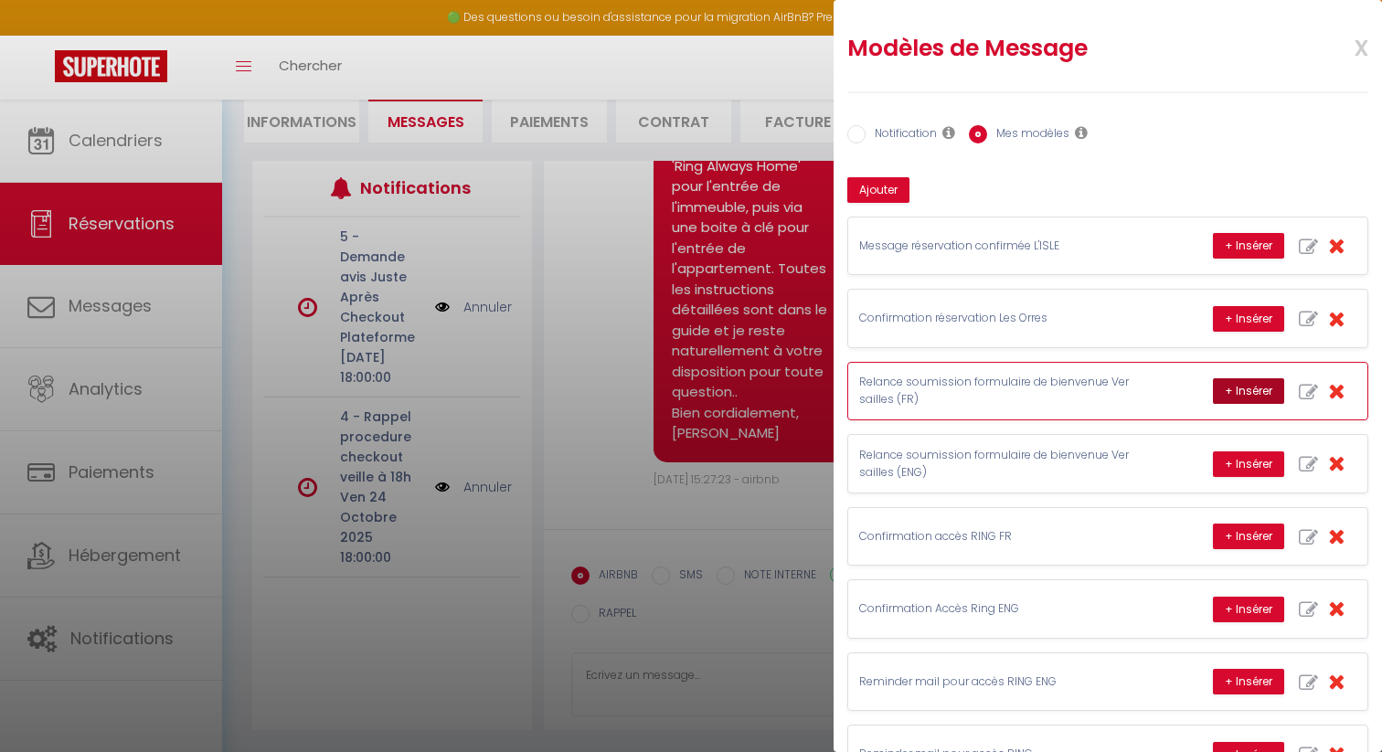
click at [1232, 400] on button "+ Insérer" at bounding box center [1248, 392] width 71 height 26
type textarea "Bonjour [PERSON_NAME], Je me permets un petit appel afin de simplement compléte…"
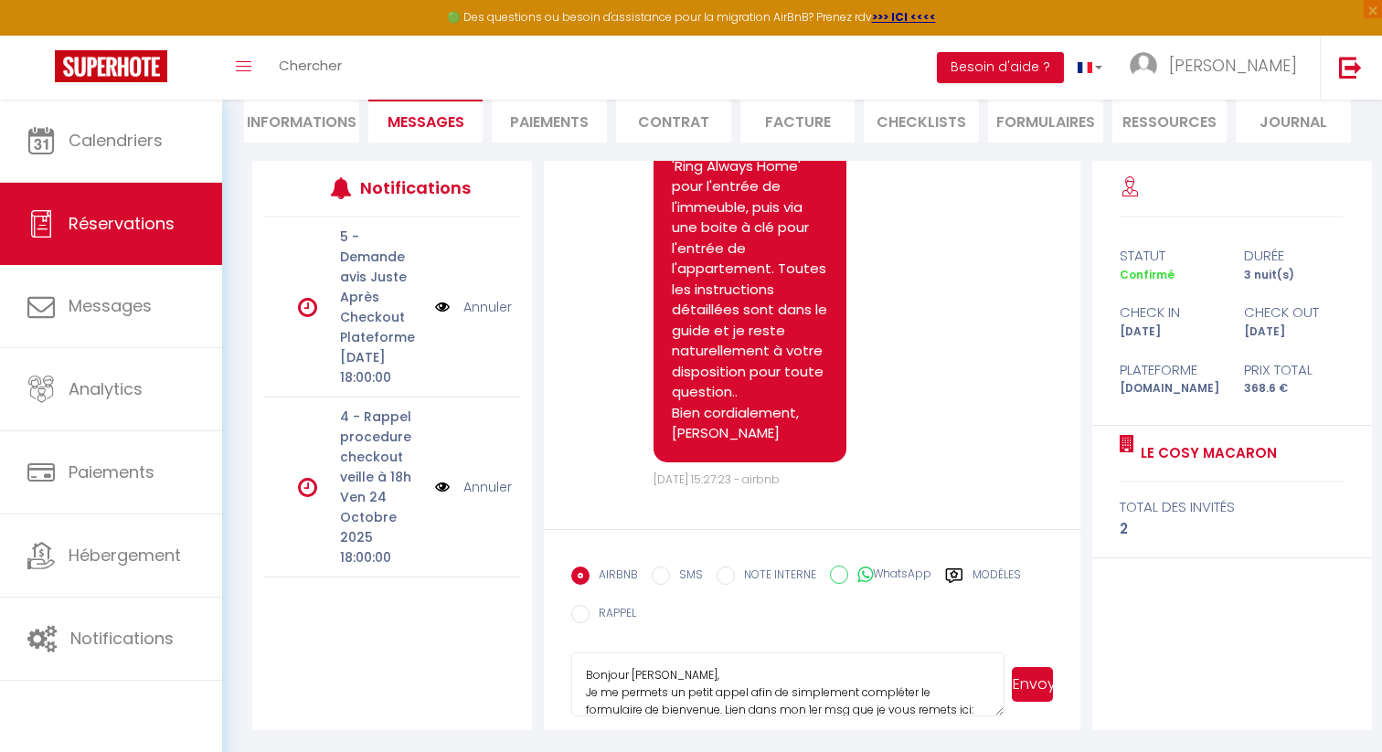
click at [1030, 693] on button "Envoyer" at bounding box center [1032, 684] width 41 height 35
